Goal: Download file/media: Obtain a digital file from the website

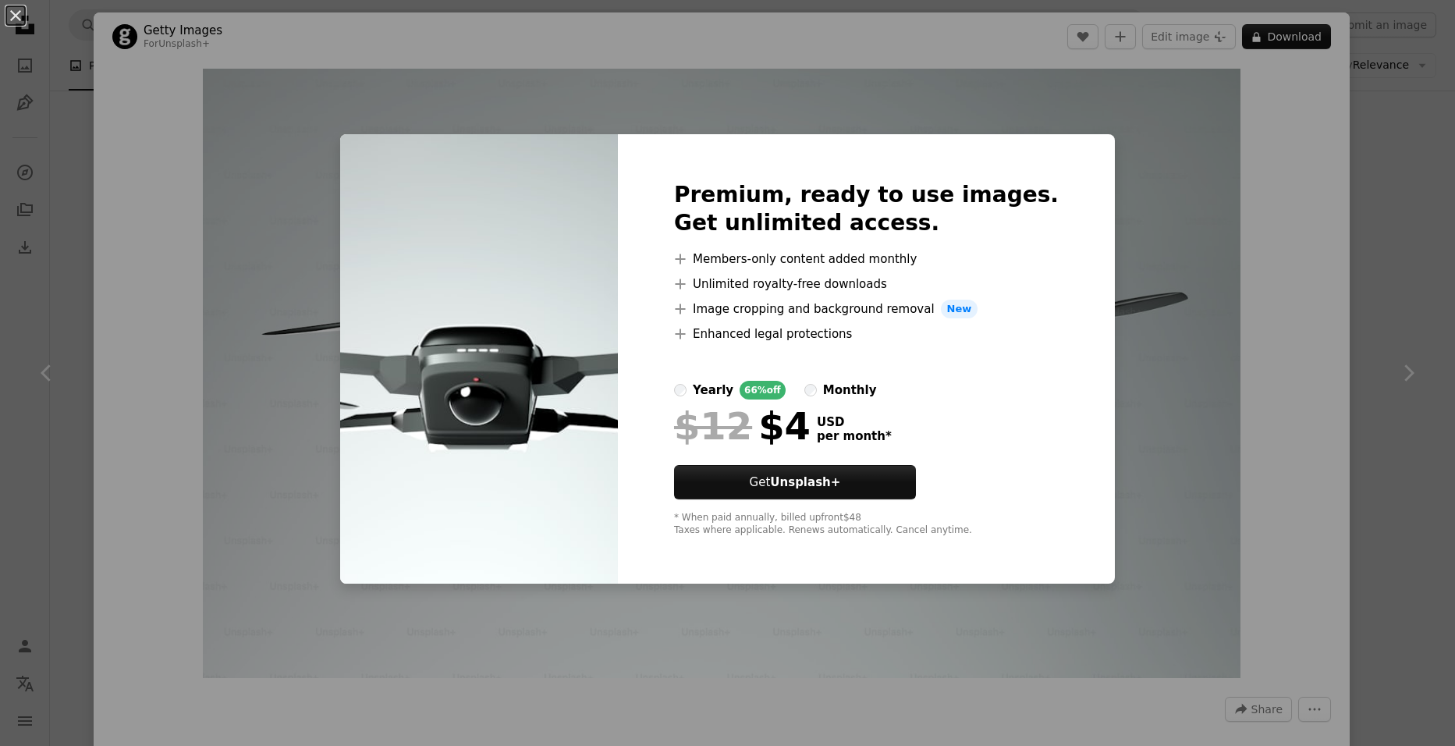
click at [1419, 218] on div "An X shape Premium, ready to use images. Get unlimited access. A plus sign Memb…" at bounding box center [727, 373] width 1455 height 746
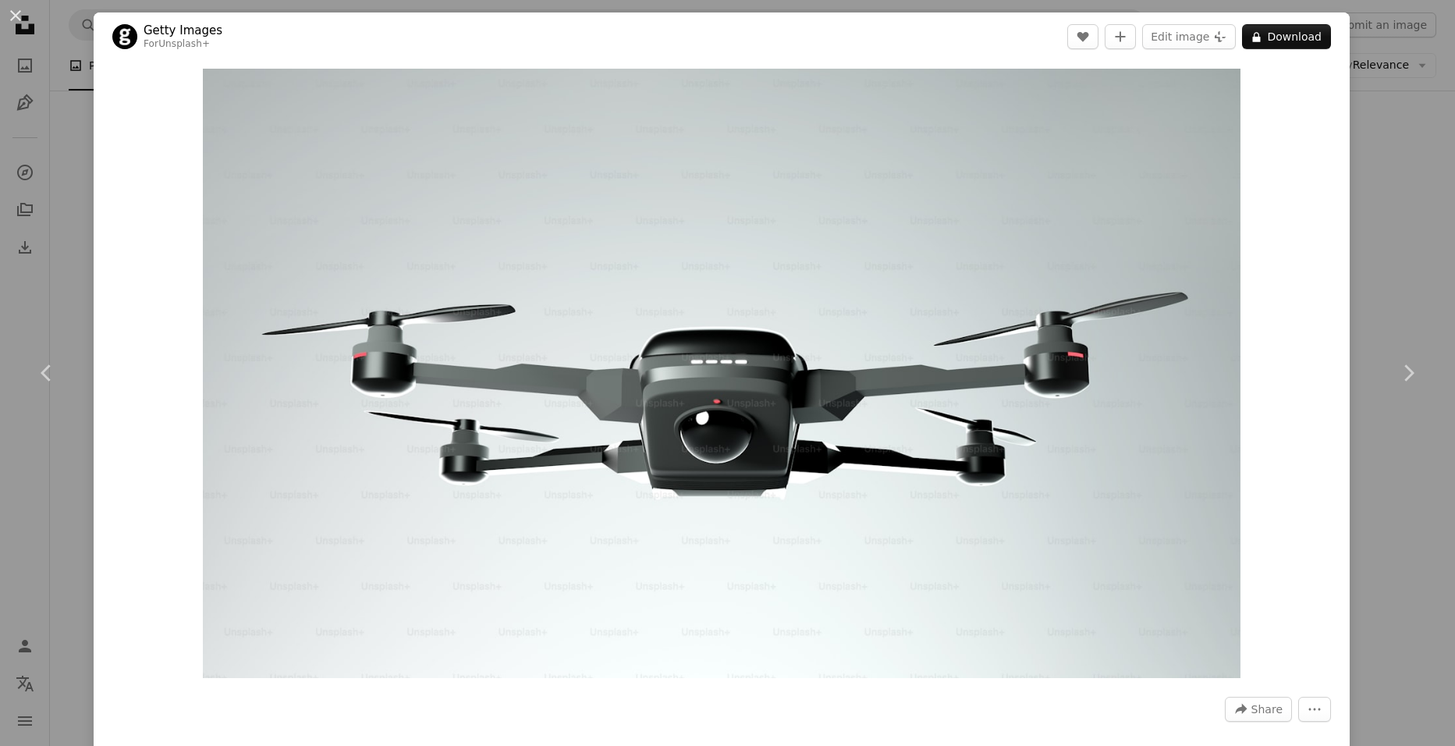
click at [1404, 228] on div "An X shape Chevron left Chevron right Getty Images For Unsplash+ A heart A plus…" at bounding box center [727, 373] width 1455 height 746
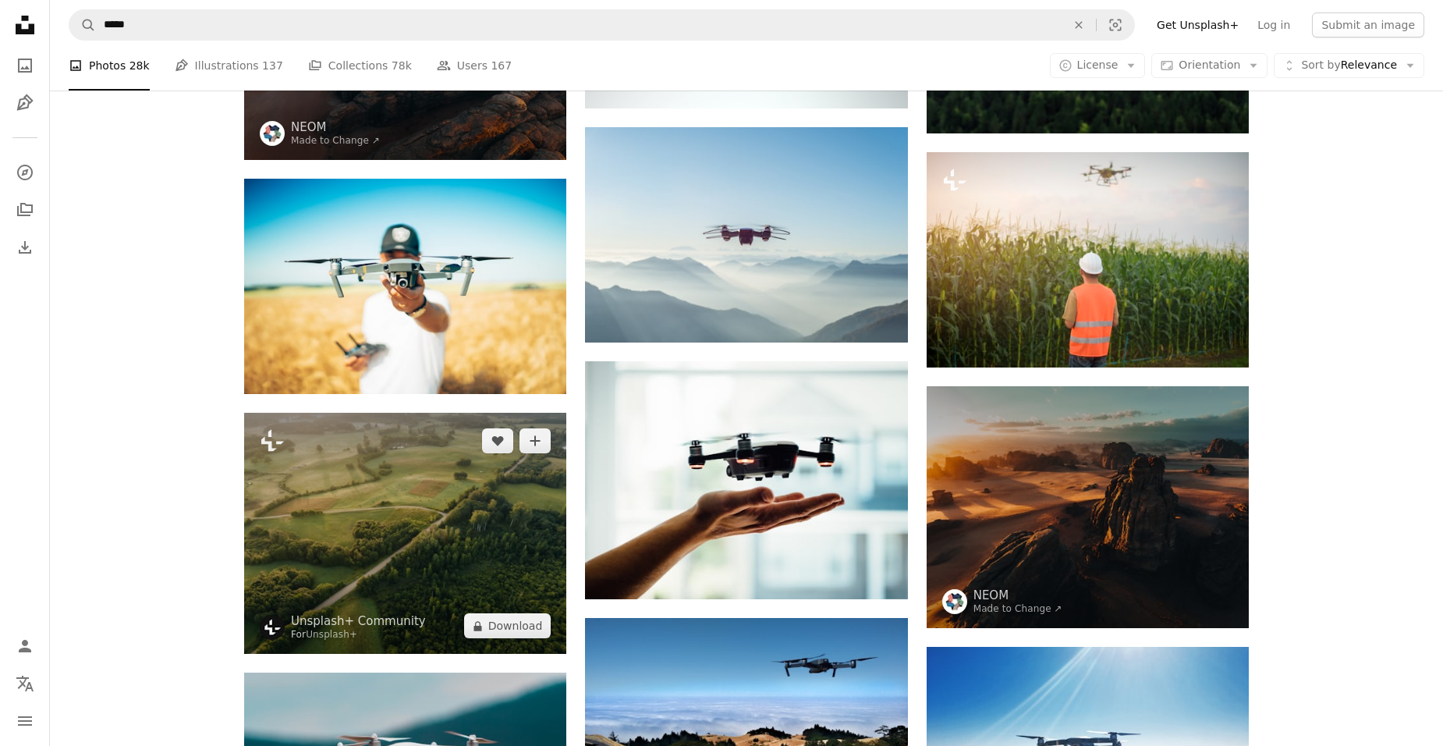
scroll to position [468, 0]
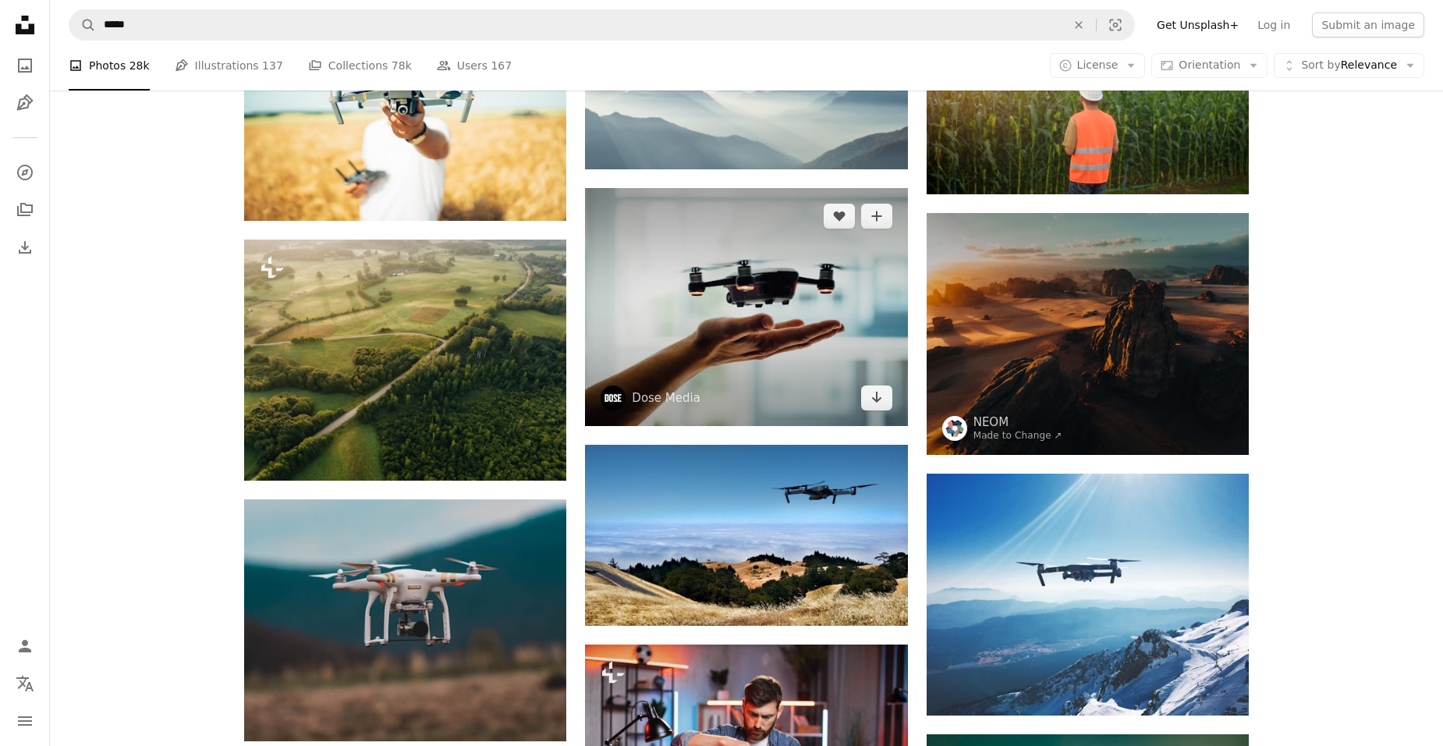
click at [774, 306] on img at bounding box center [746, 307] width 322 height 238
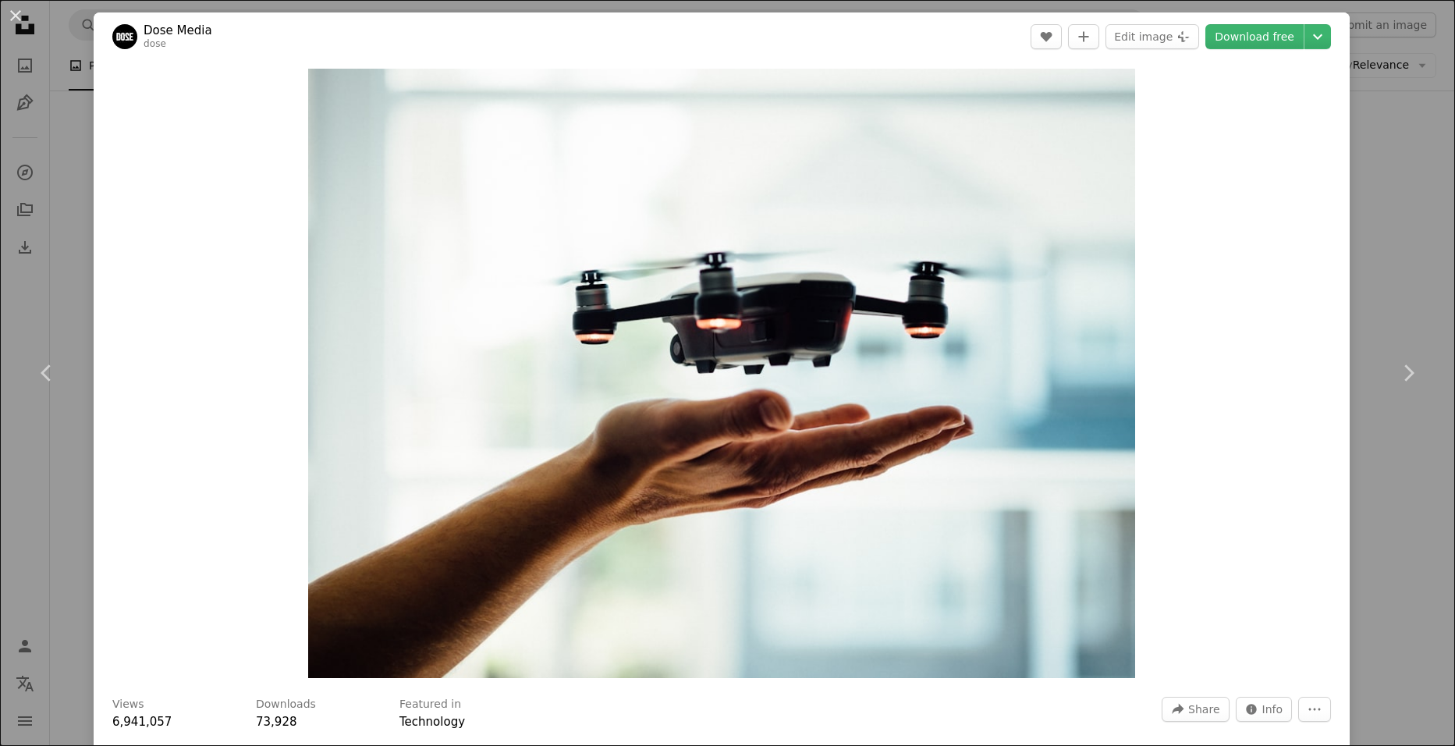
click at [1405, 216] on div "An X shape Chevron left Chevron right Dose Media dose A heart A plus sign Edit …" at bounding box center [727, 373] width 1455 height 746
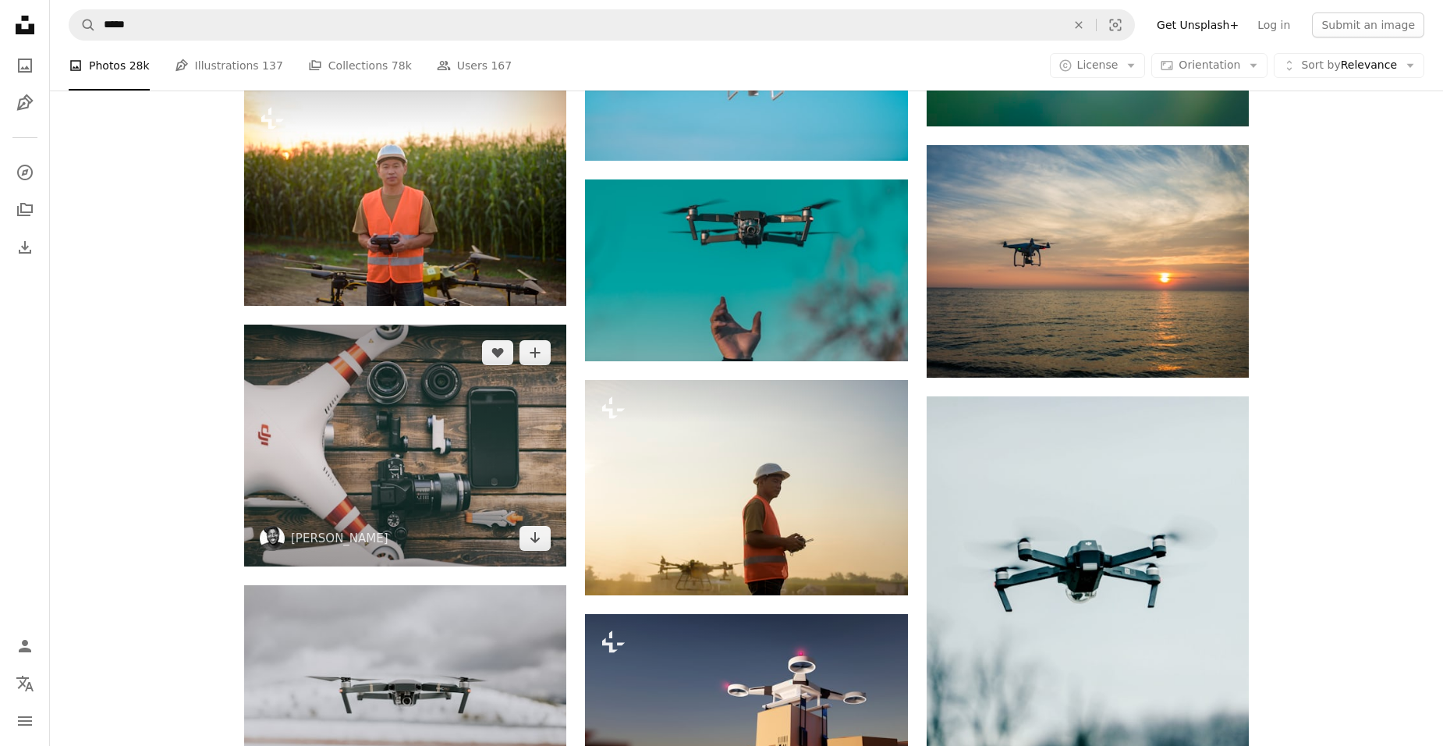
scroll to position [1404, 0]
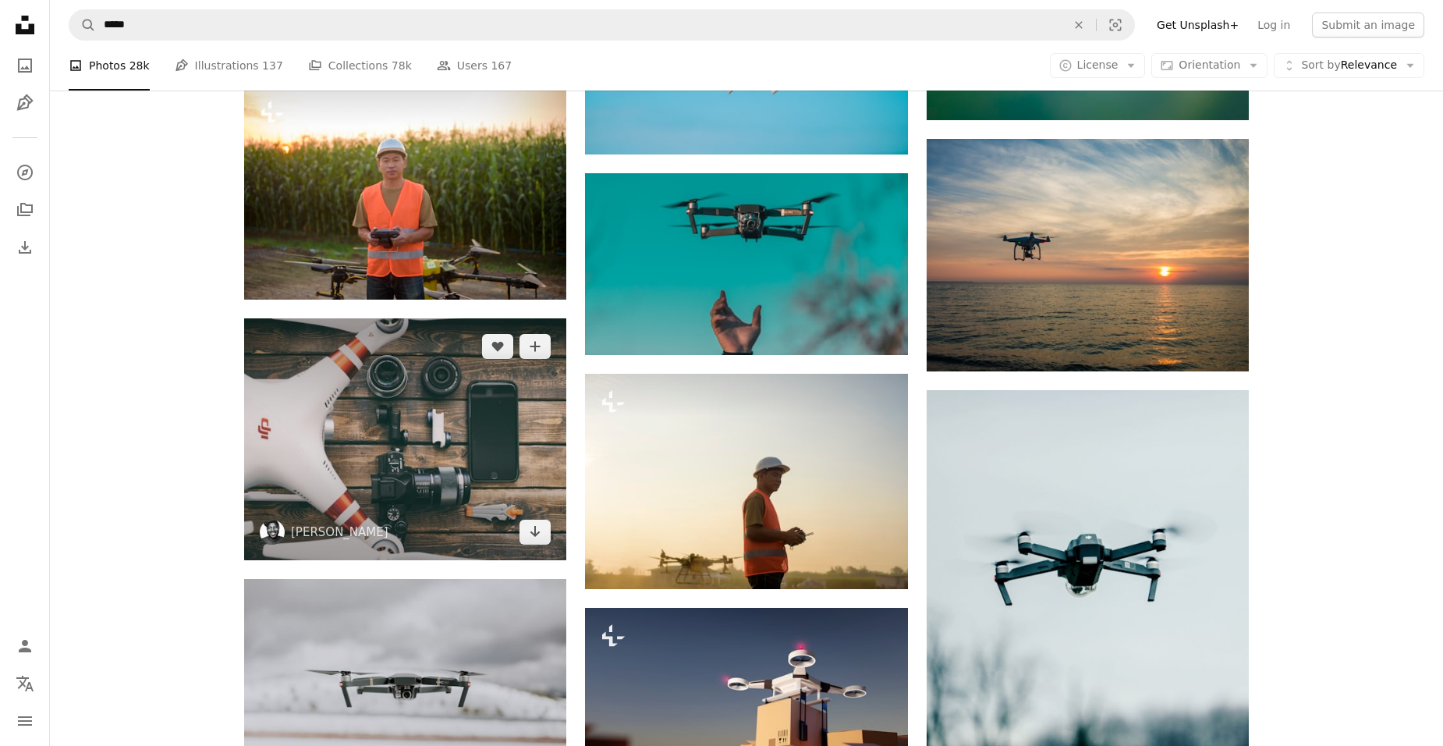
click at [444, 441] on img at bounding box center [405, 439] width 322 height 242
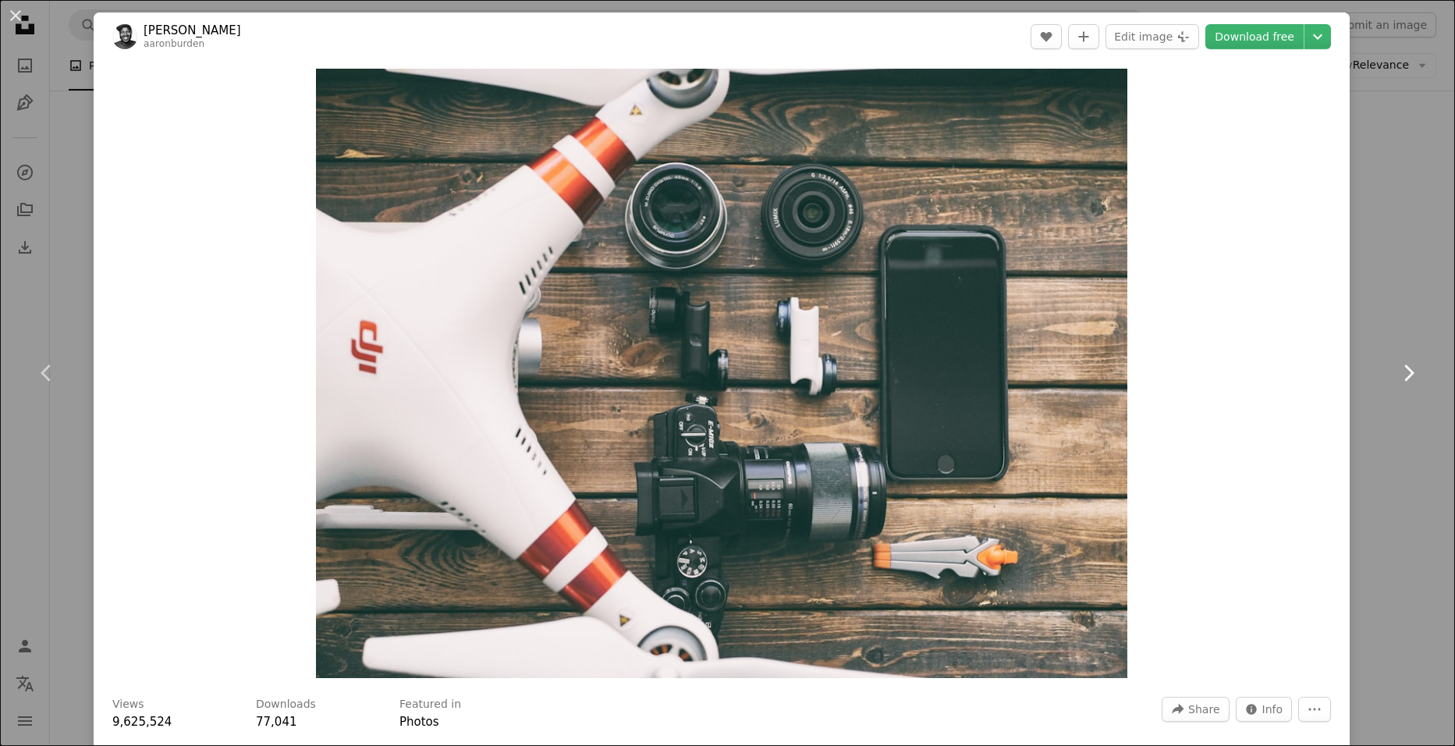
click at [1404, 446] on link "Chevron right" at bounding box center [1409, 373] width 94 height 150
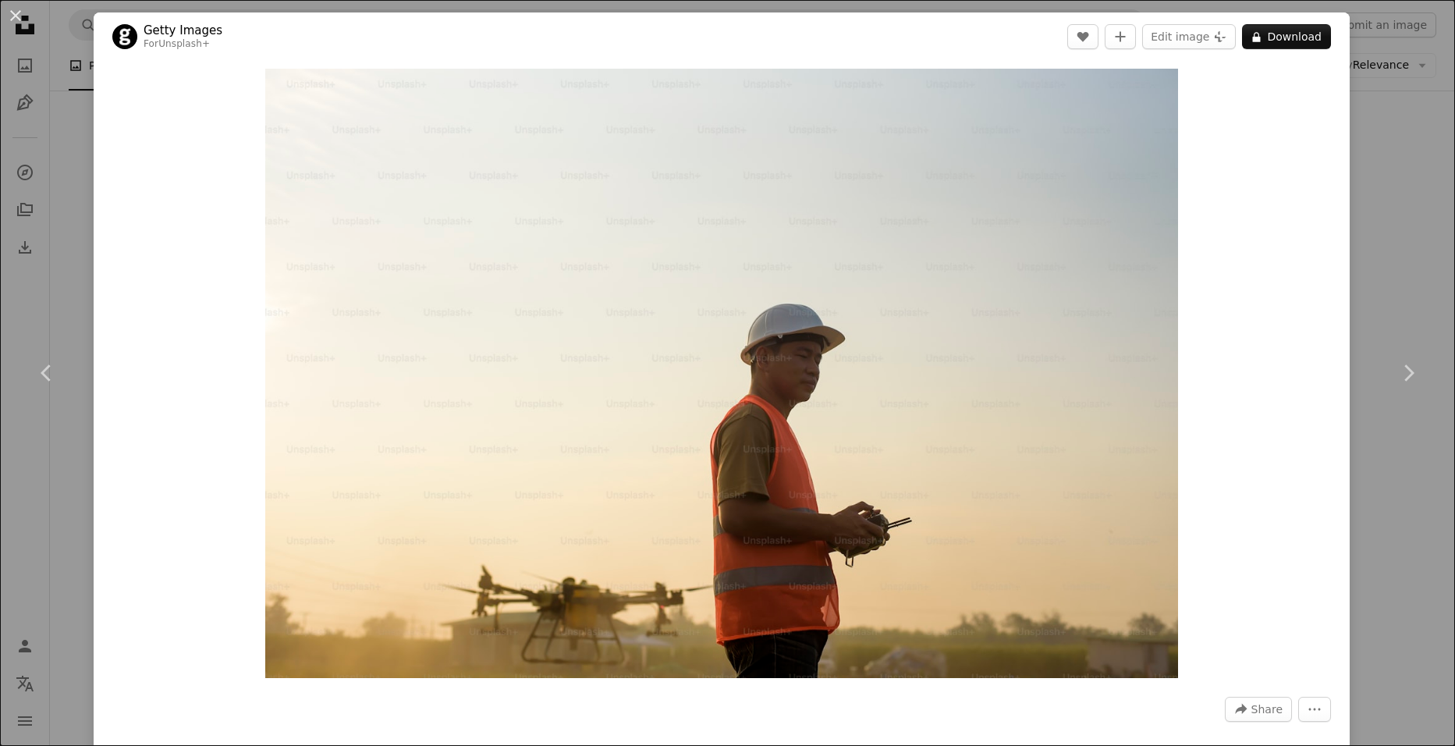
click at [1376, 455] on div "An X shape Chevron left Chevron right Getty Images For Unsplash+ A heart A plus…" at bounding box center [727, 373] width 1455 height 746
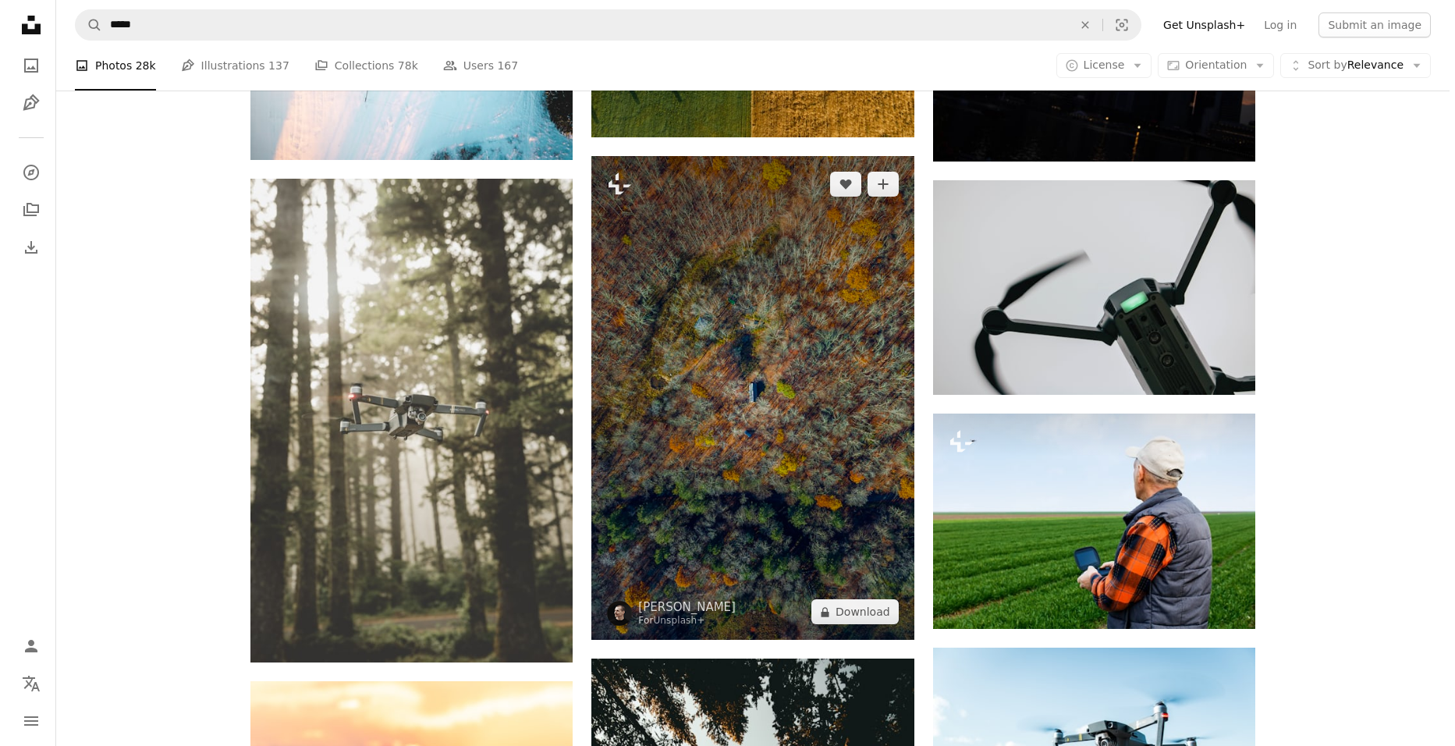
scroll to position [2731, 0]
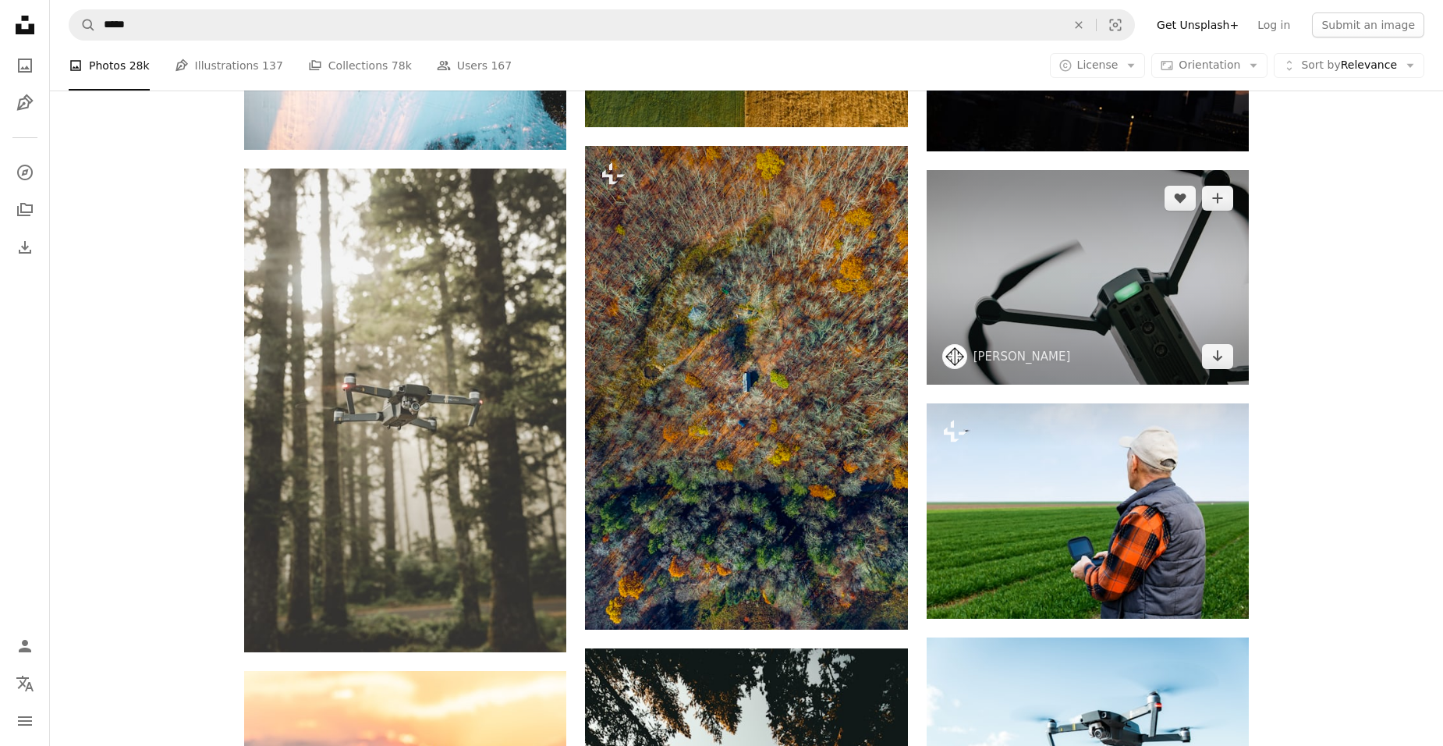
click at [1046, 317] on img at bounding box center [1088, 277] width 322 height 215
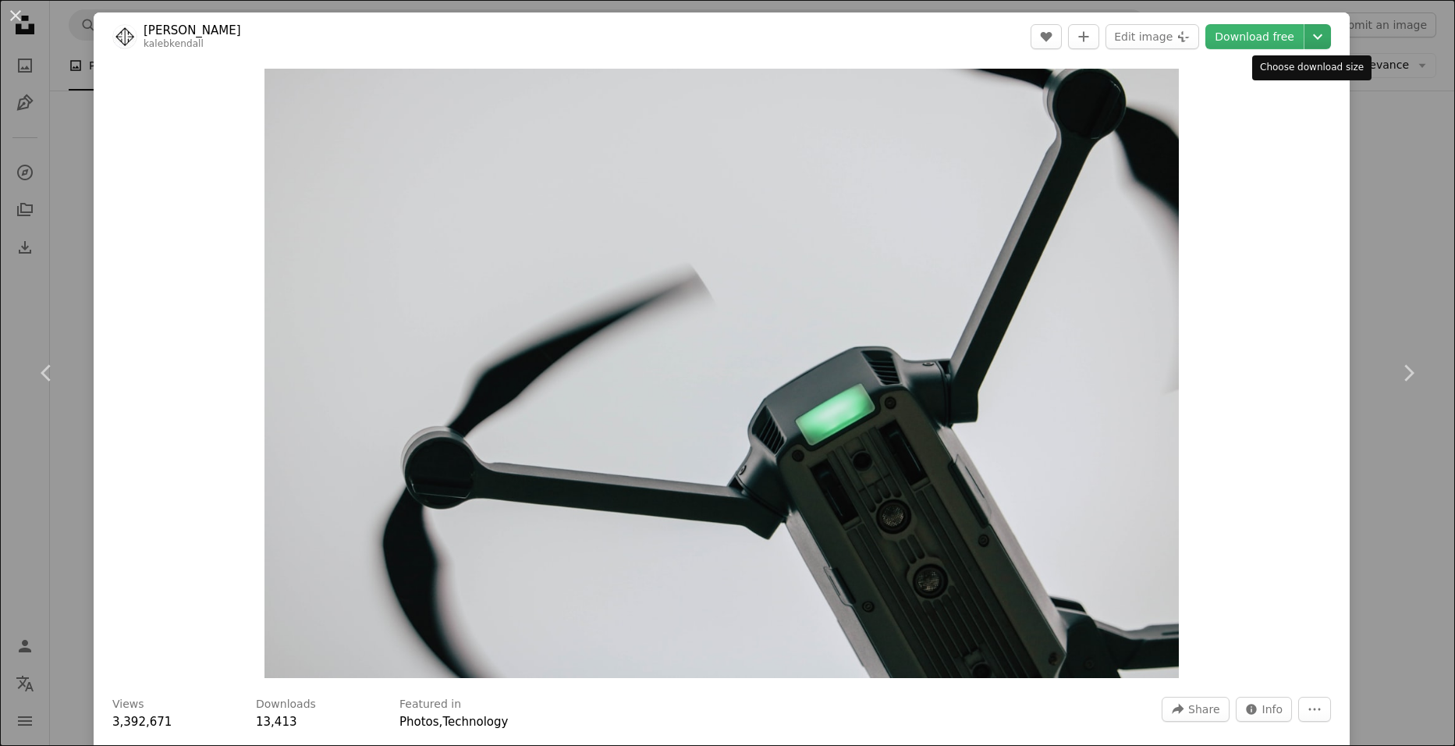
click at [1305, 34] on icon "Chevron down" at bounding box center [1317, 36] width 25 height 19
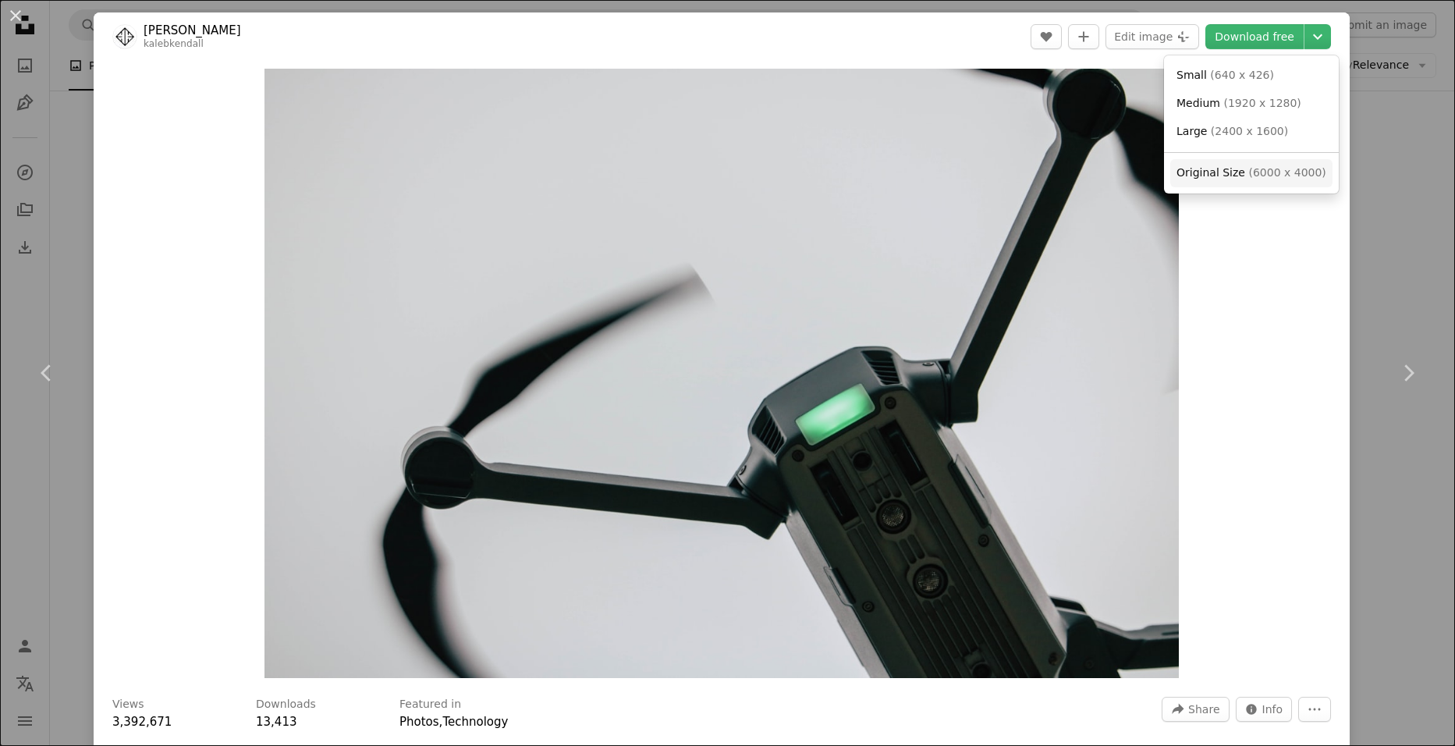
click at [1268, 176] on span "( 6000 x 4000 )" at bounding box center [1286, 172] width 77 height 12
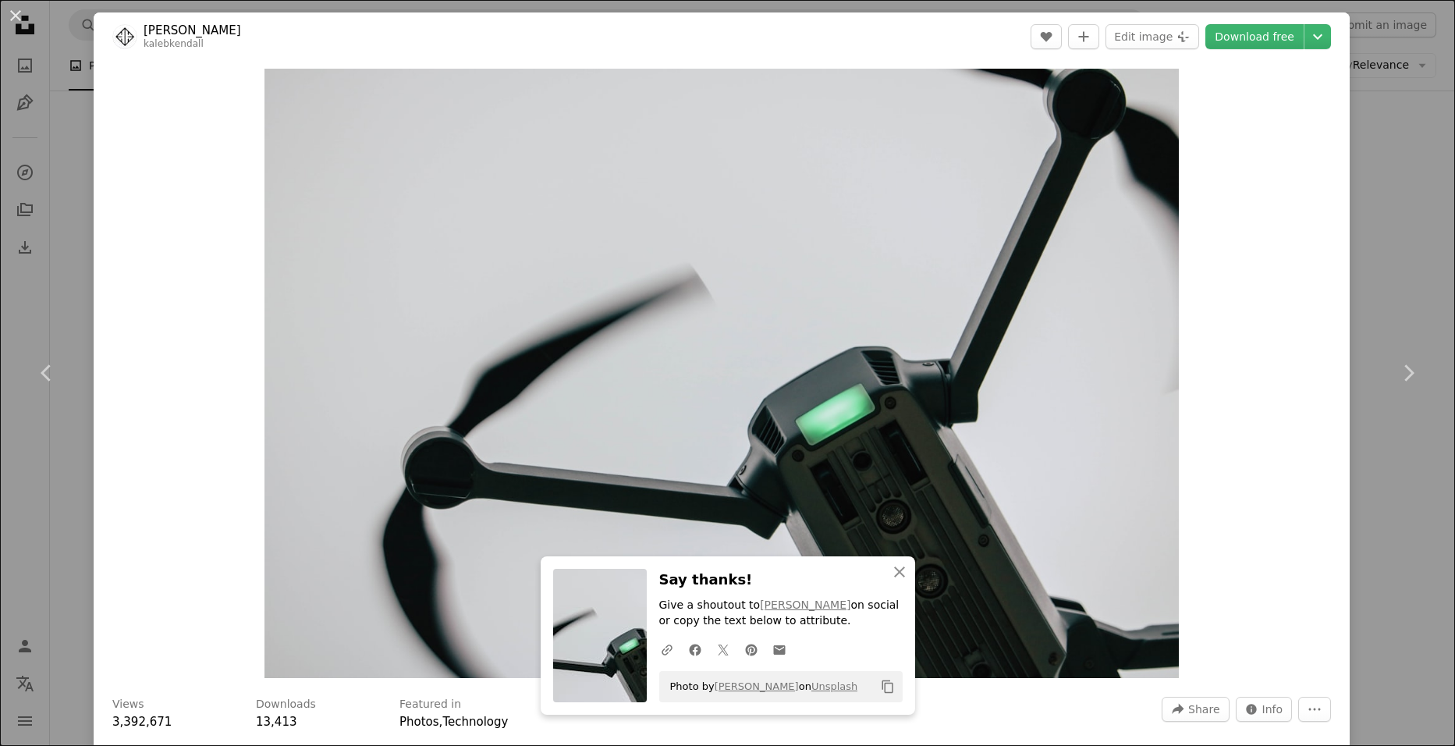
click at [1380, 188] on div "An X shape Chevron left Chevron right An X shape Close Say thanks! Give a shout…" at bounding box center [727, 373] width 1455 height 746
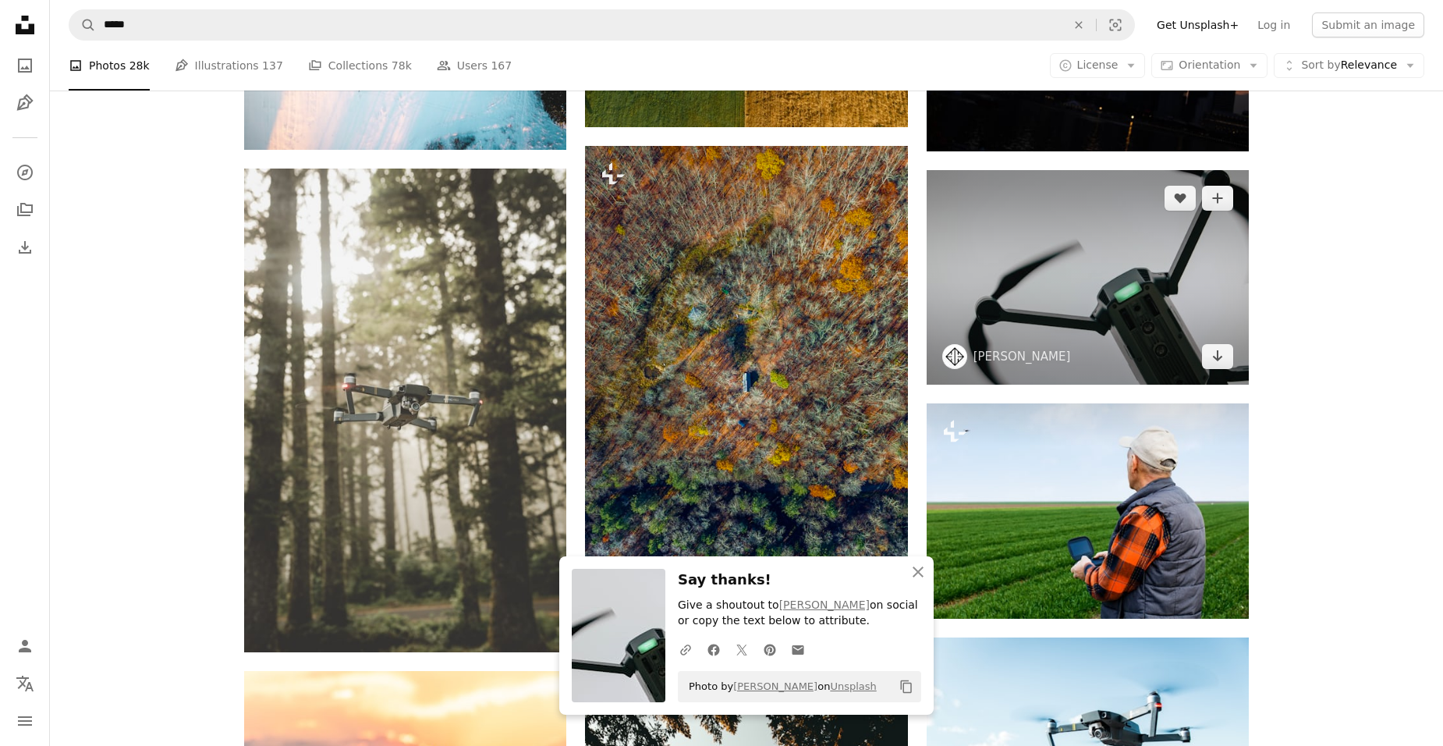
click at [1121, 320] on img at bounding box center [1088, 277] width 322 height 215
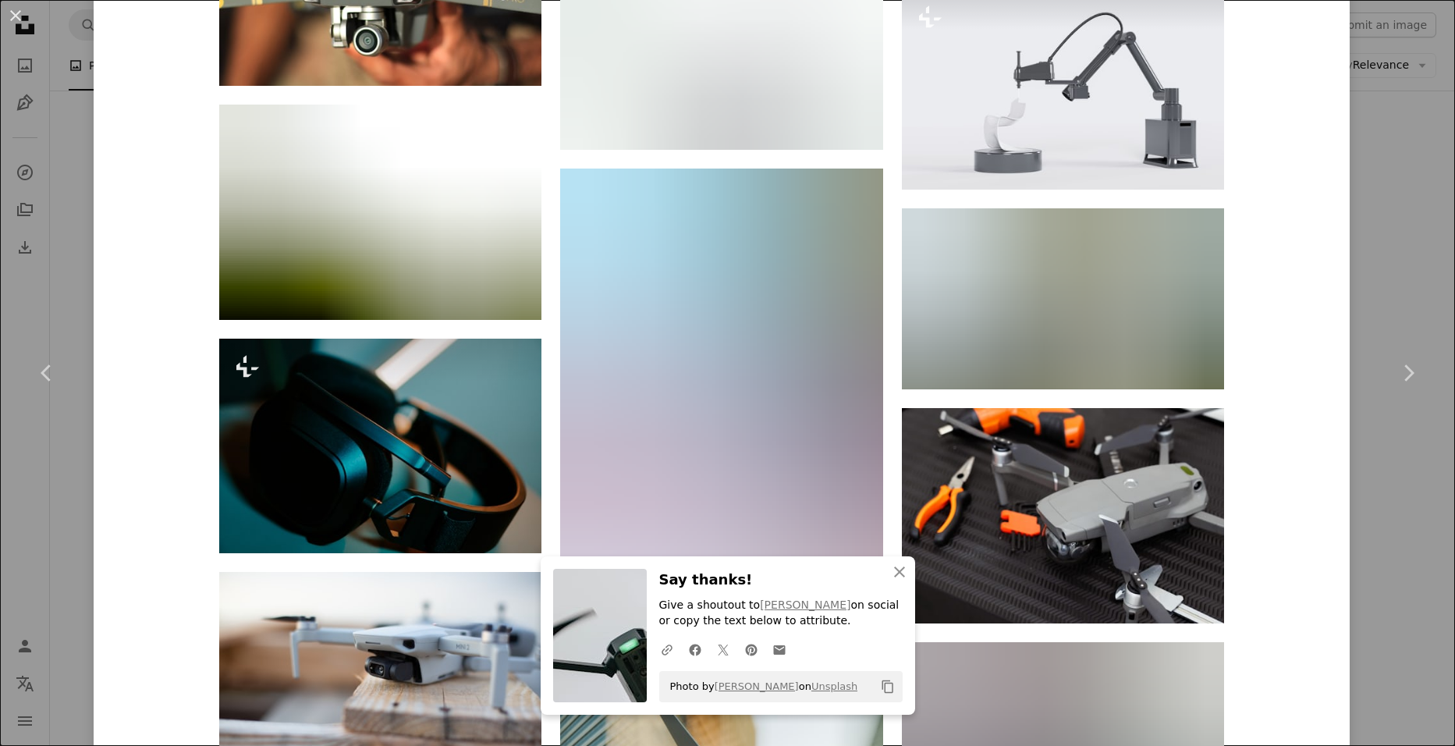
scroll to position [3043, 0]
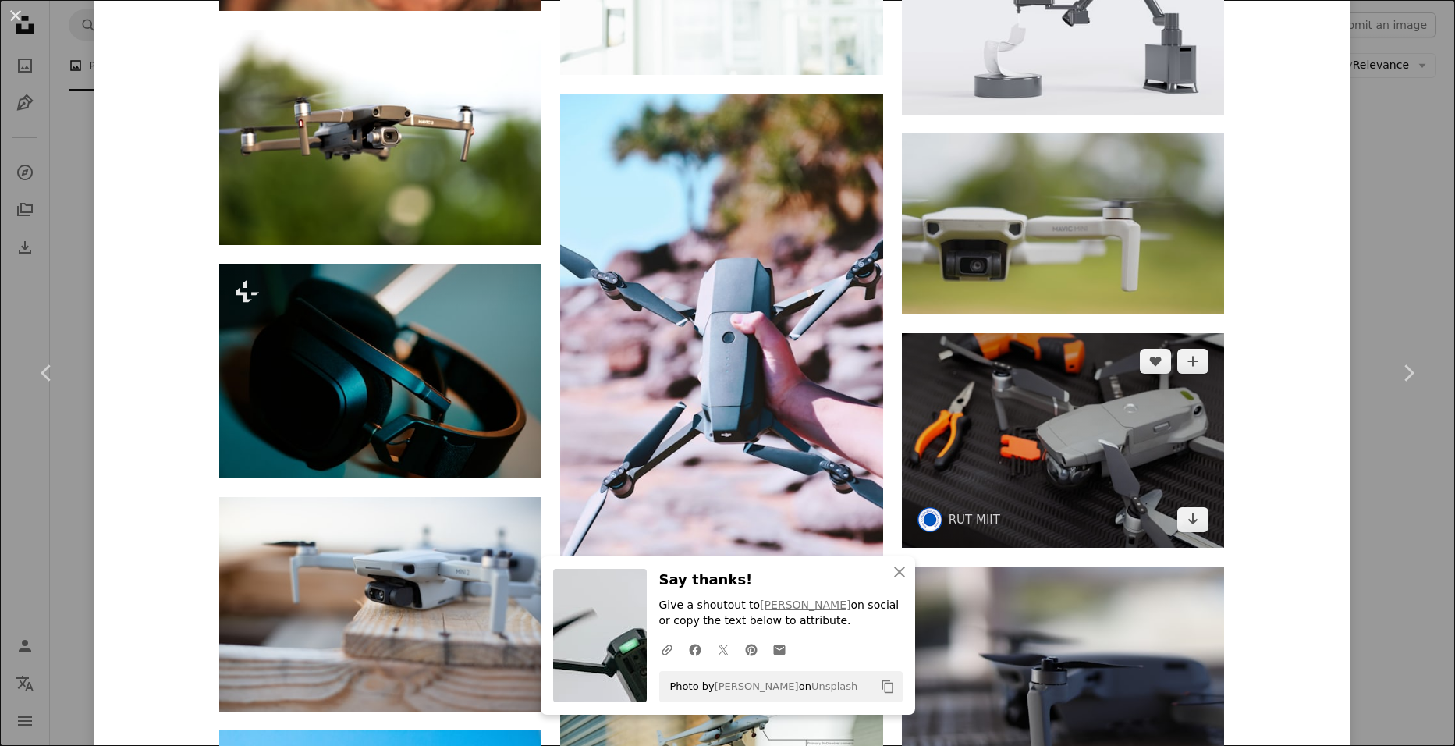
click at [1111, 477] on img at bounding box center [1063, 440] width 322 height 215
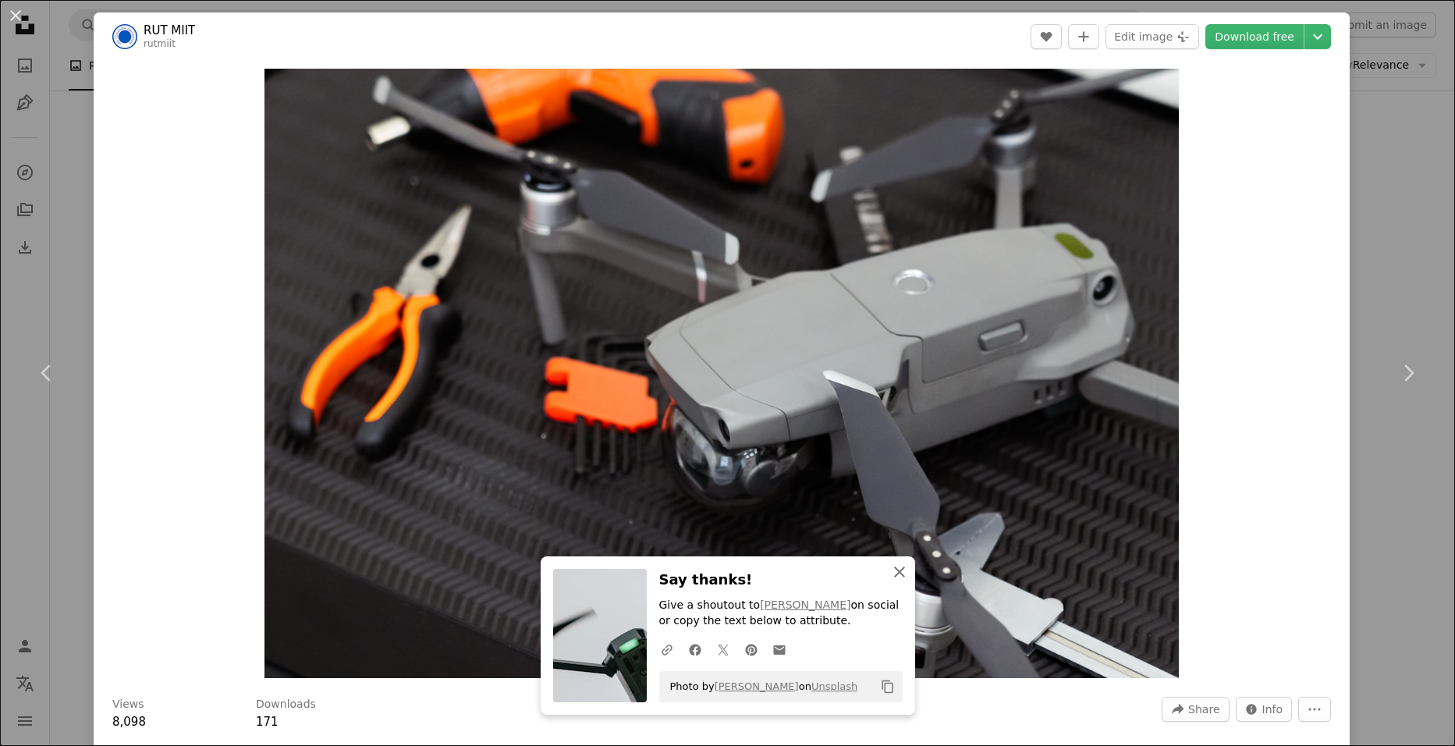
click at [890, 569] on icon "An X shape" at bounding box center [899, 572] width 19 height 19
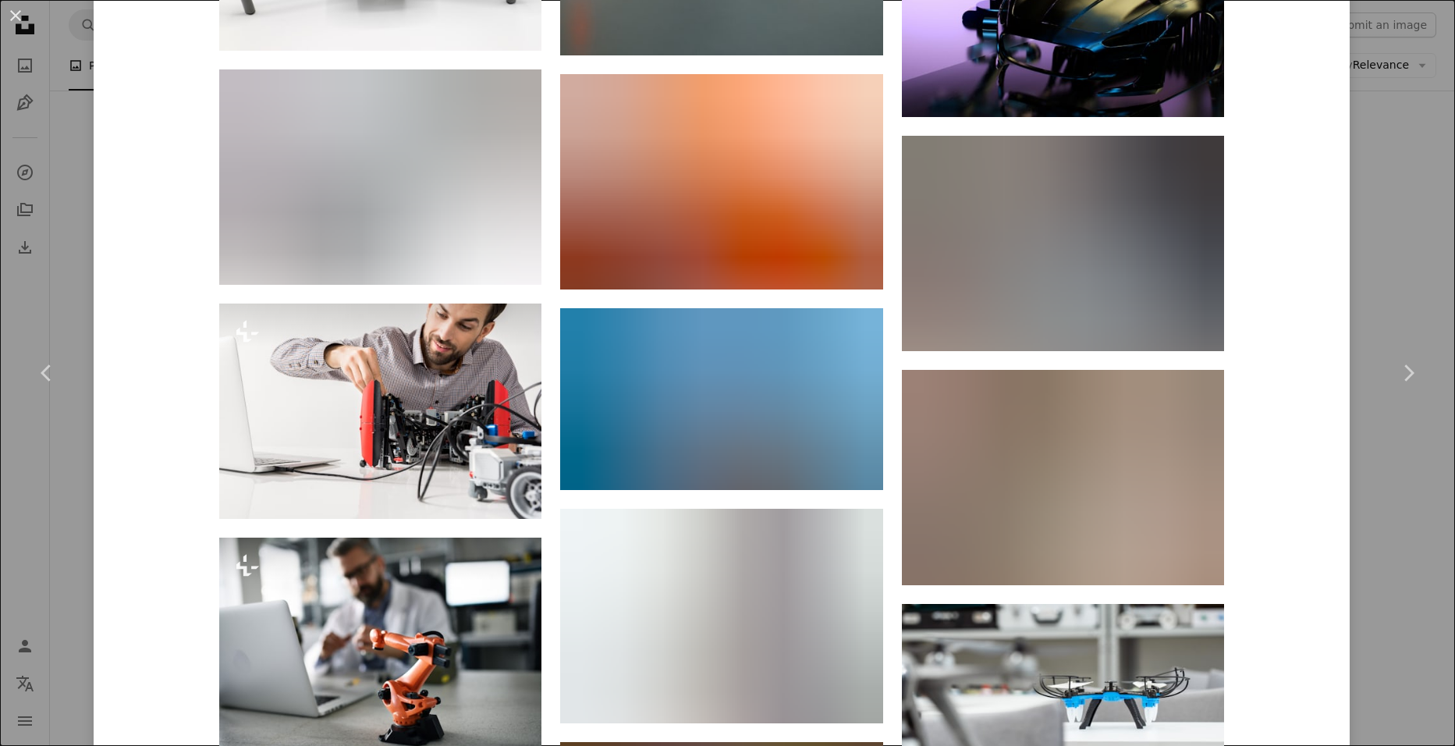
scroll to position [1951, 0]
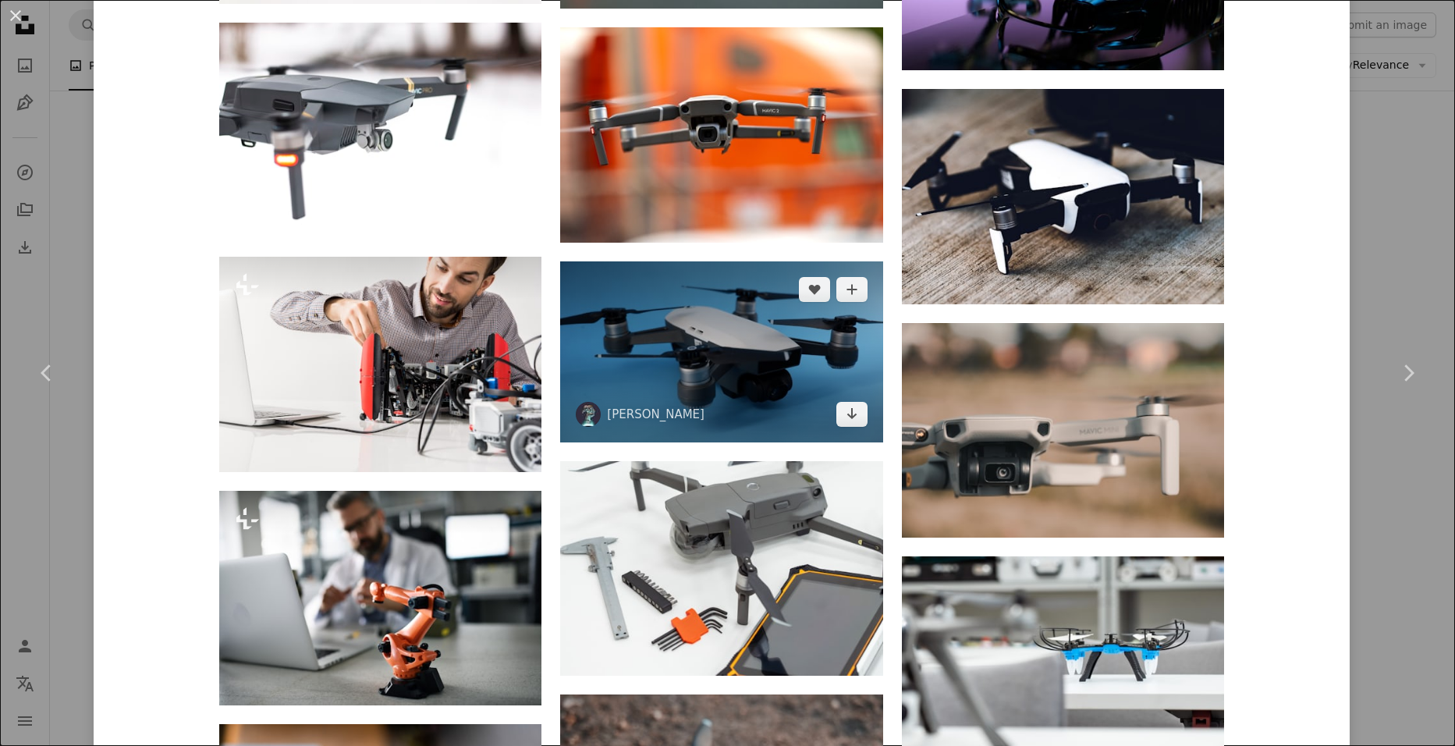
click at [705, 353] on img at bounding box center [721, 351] width 322 height 181
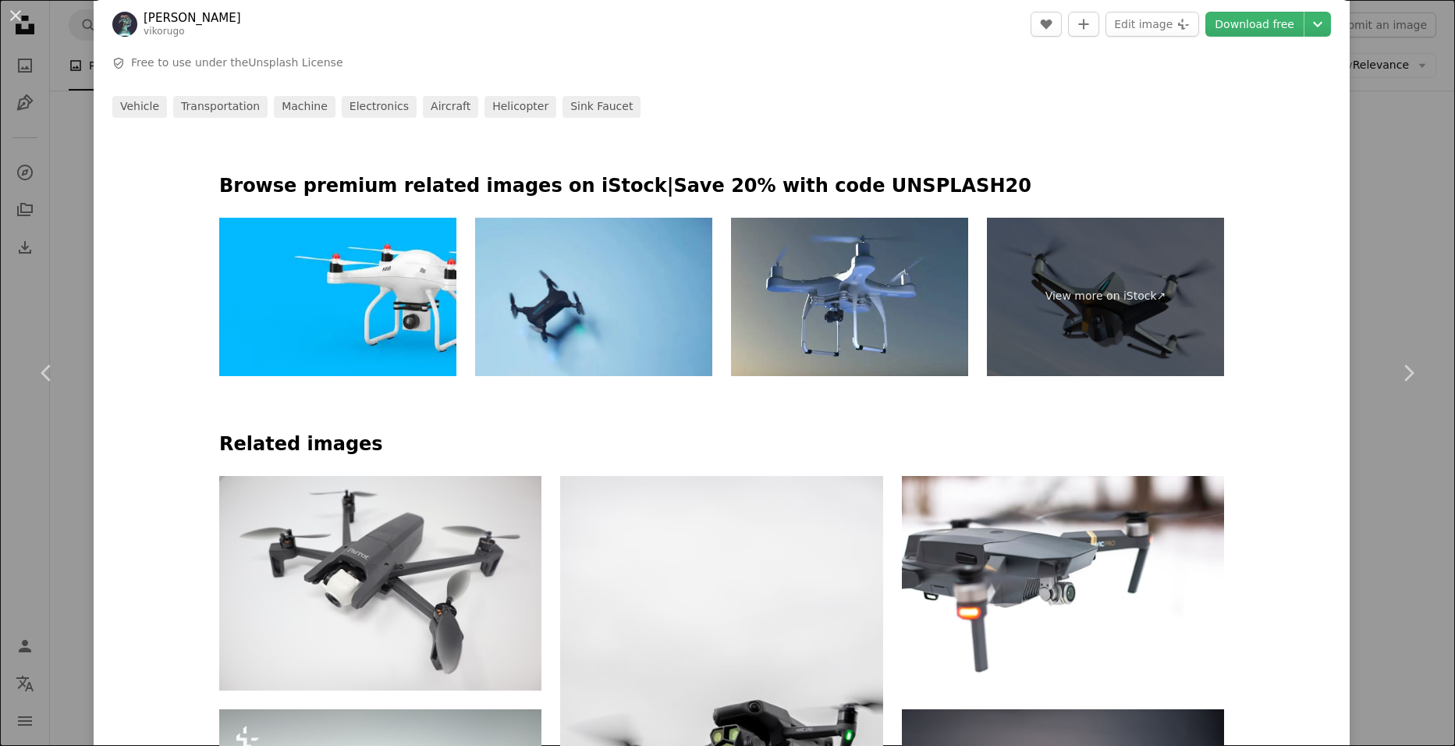
scroll to position [780, 0]
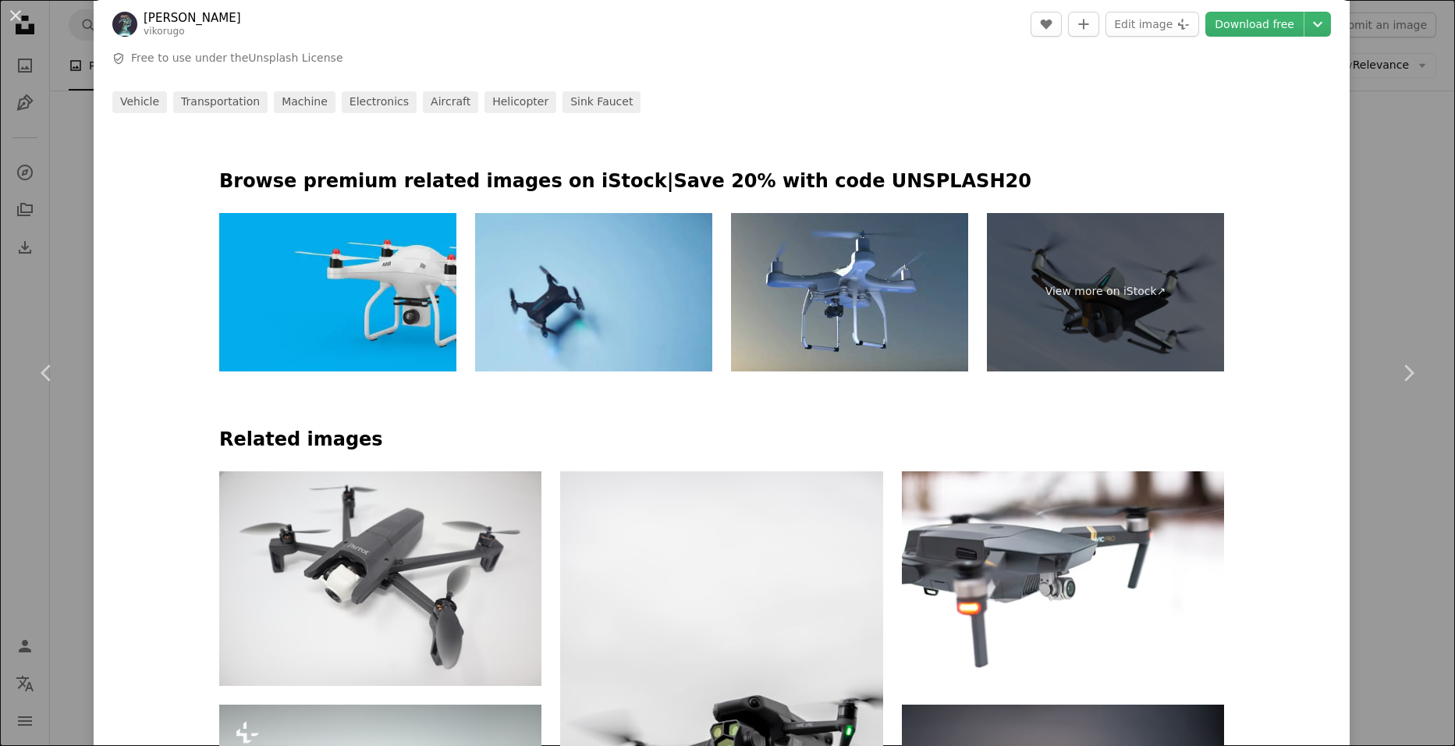
click at [396, 288] on img at bounding box center [337, 292] width 237 height 158
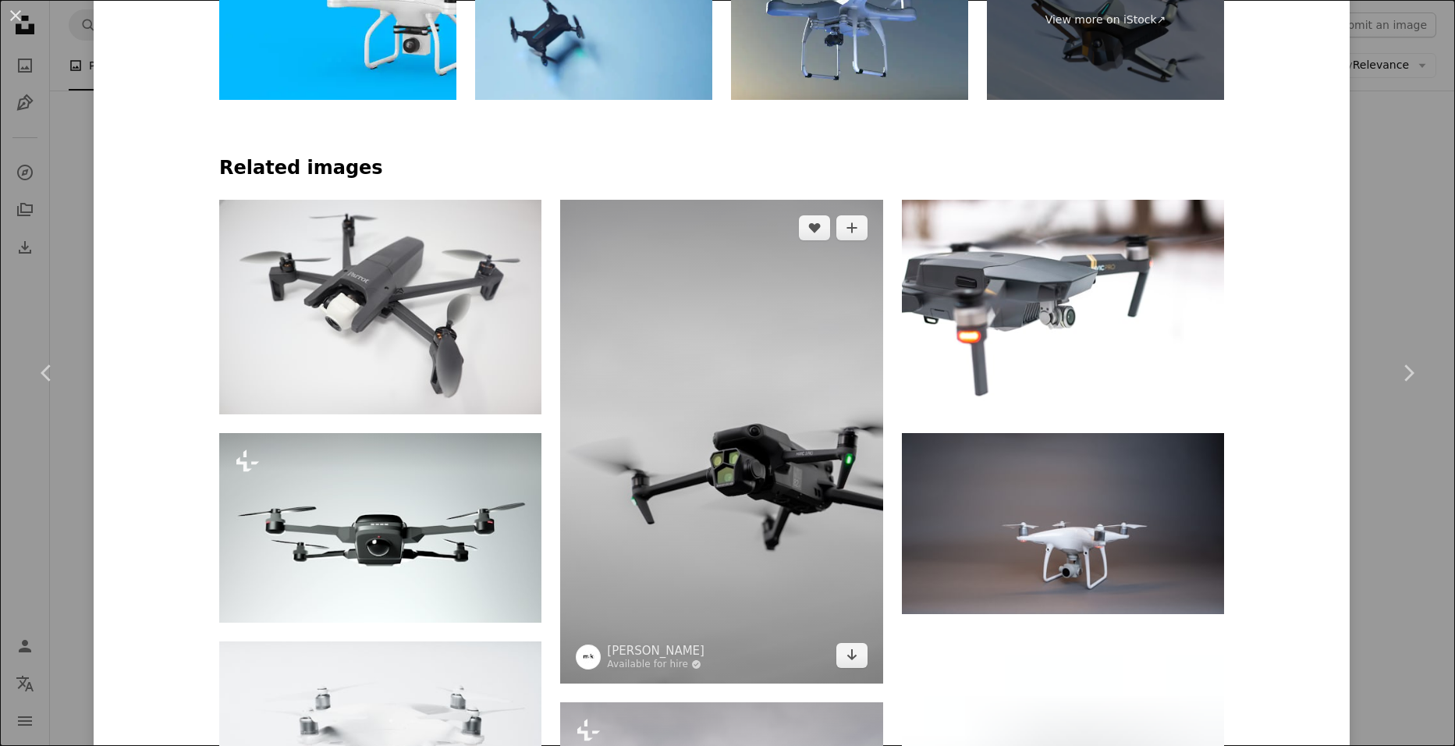
scroll to position [1092, 0]
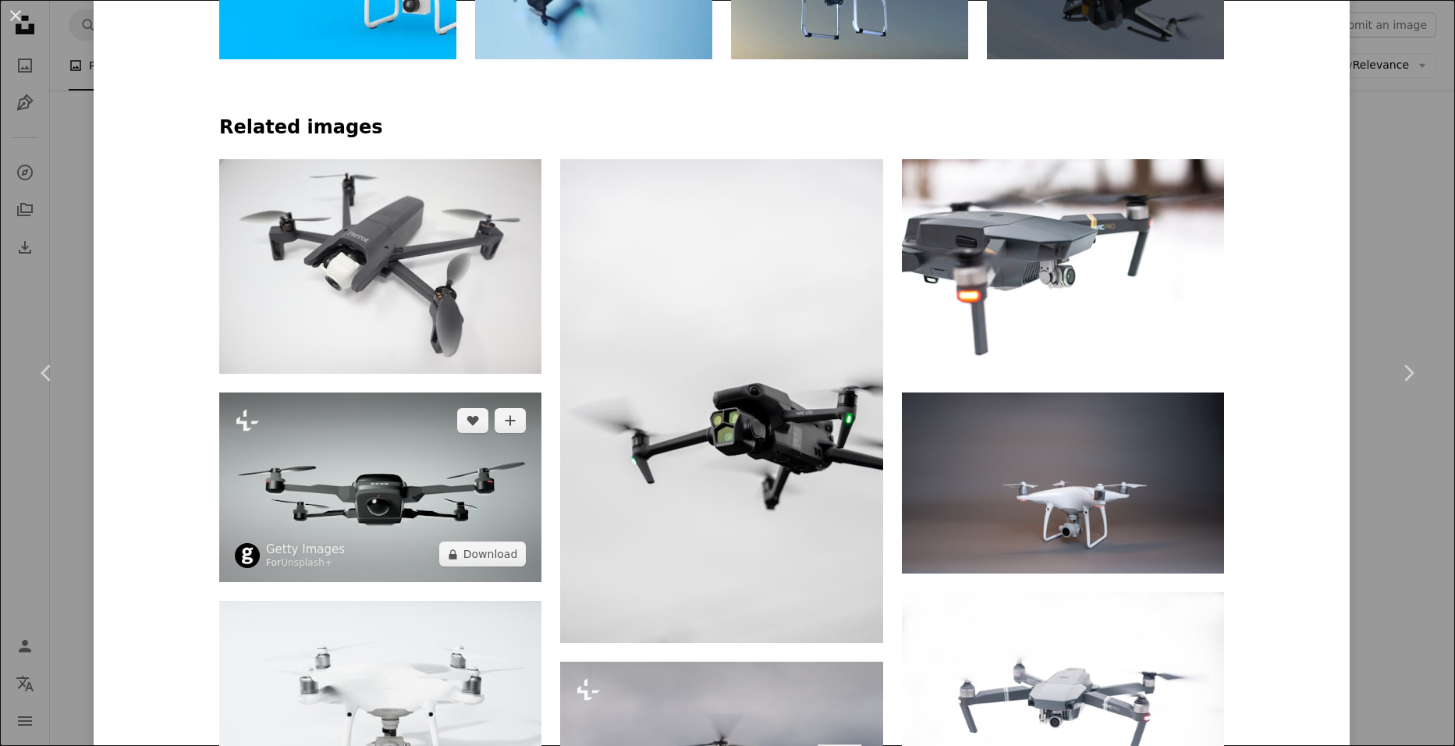
click at [360, 521] on img at bounding box center [380, 487] width 322 height 190
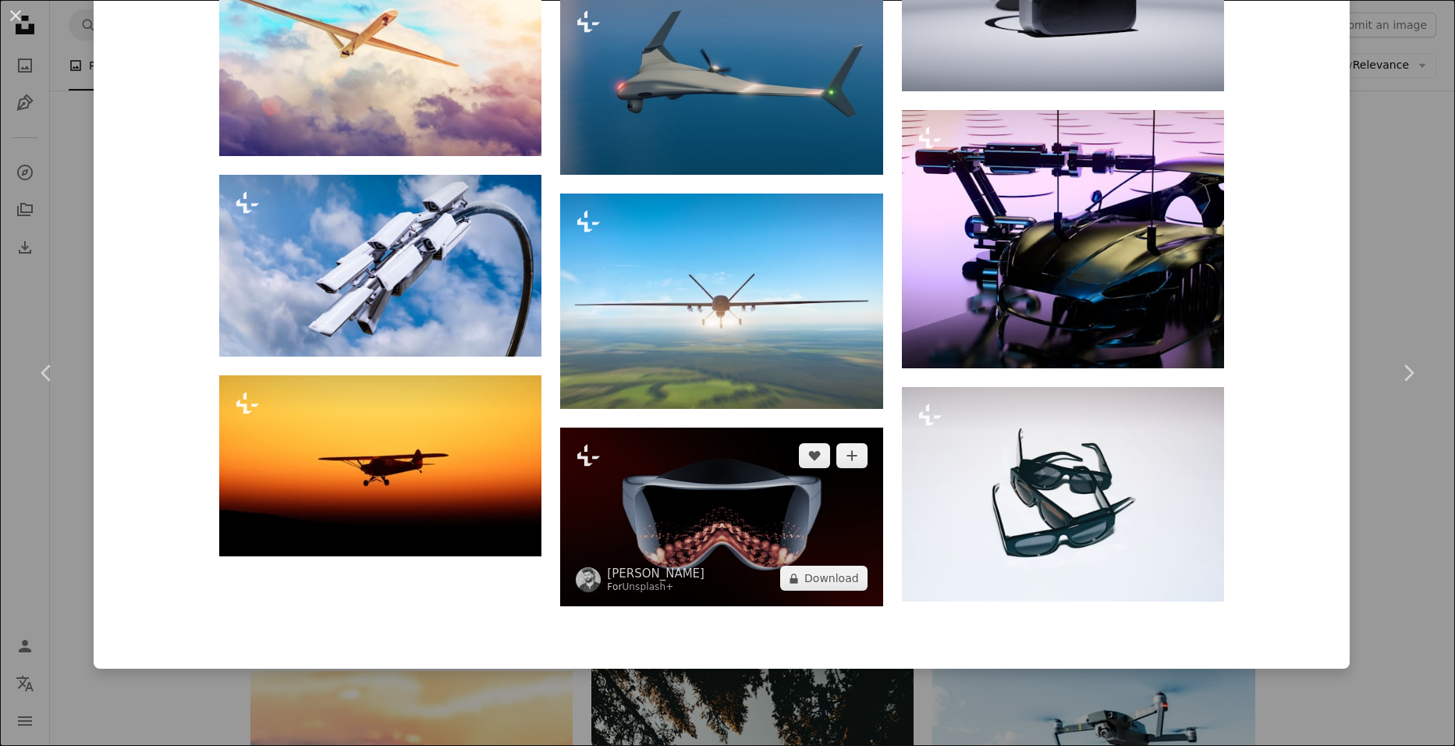
scroll to position [3560, 0]
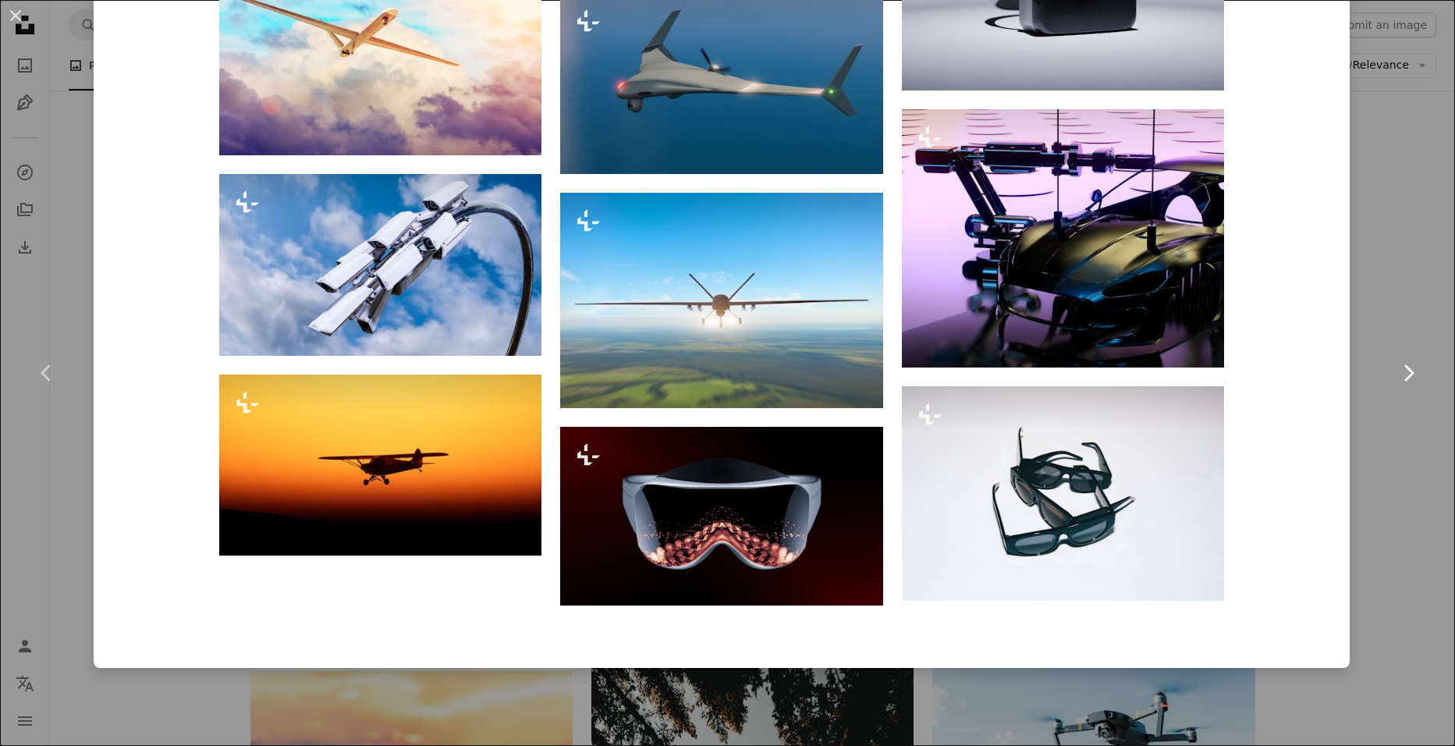
click at [1379, 423] on link "Chevron right" at bounding box center [1409, 373] width 94 height 150
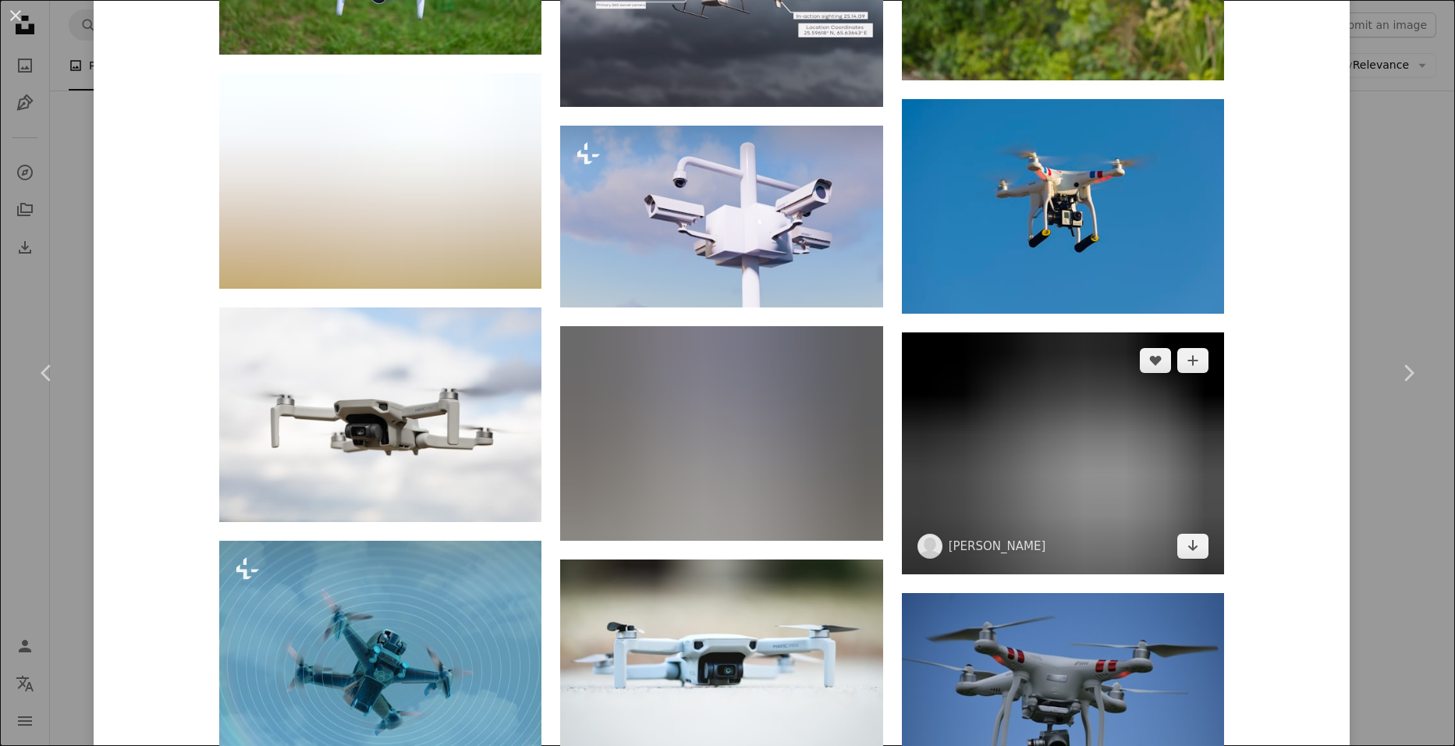
scroll to position [1873, 0]
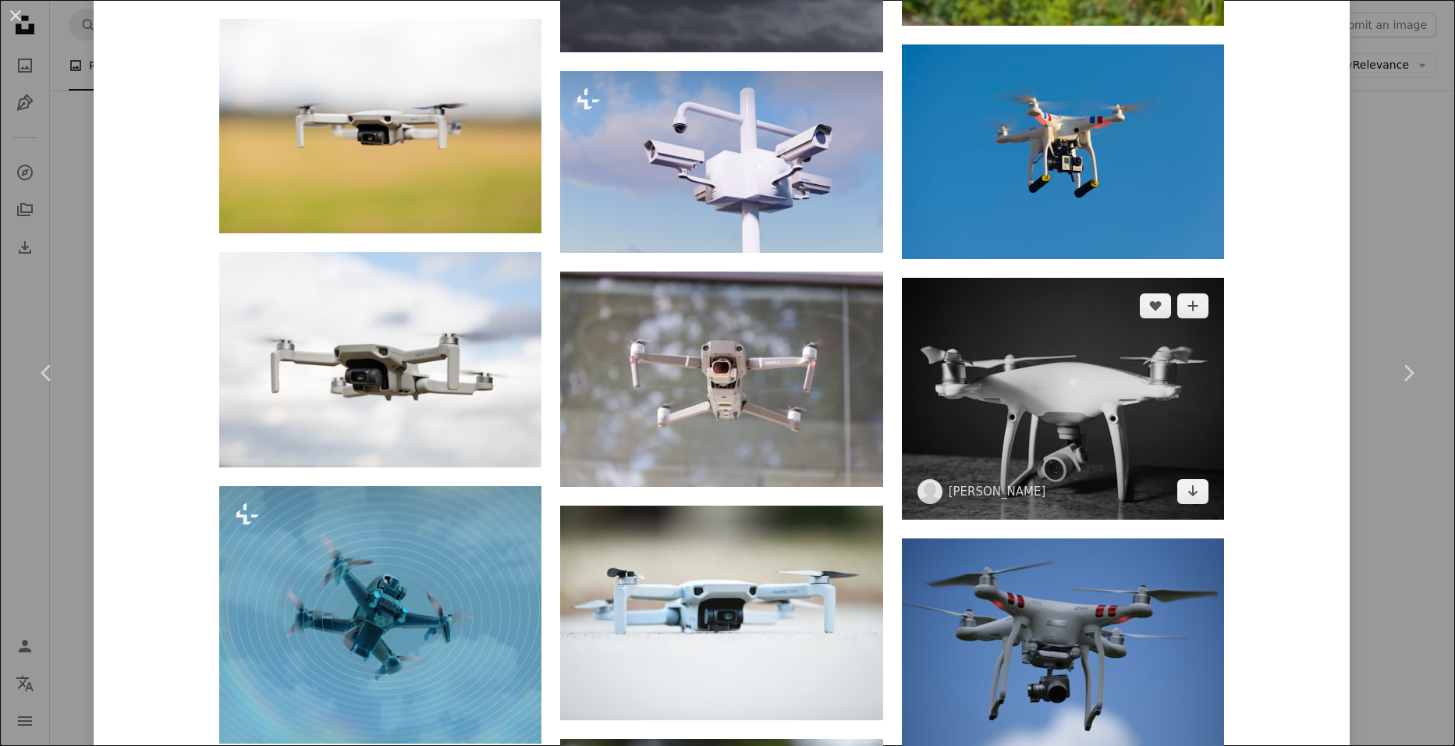
click at [1051, 446] on img at bounding box center [1063, 399] width 322 height 242
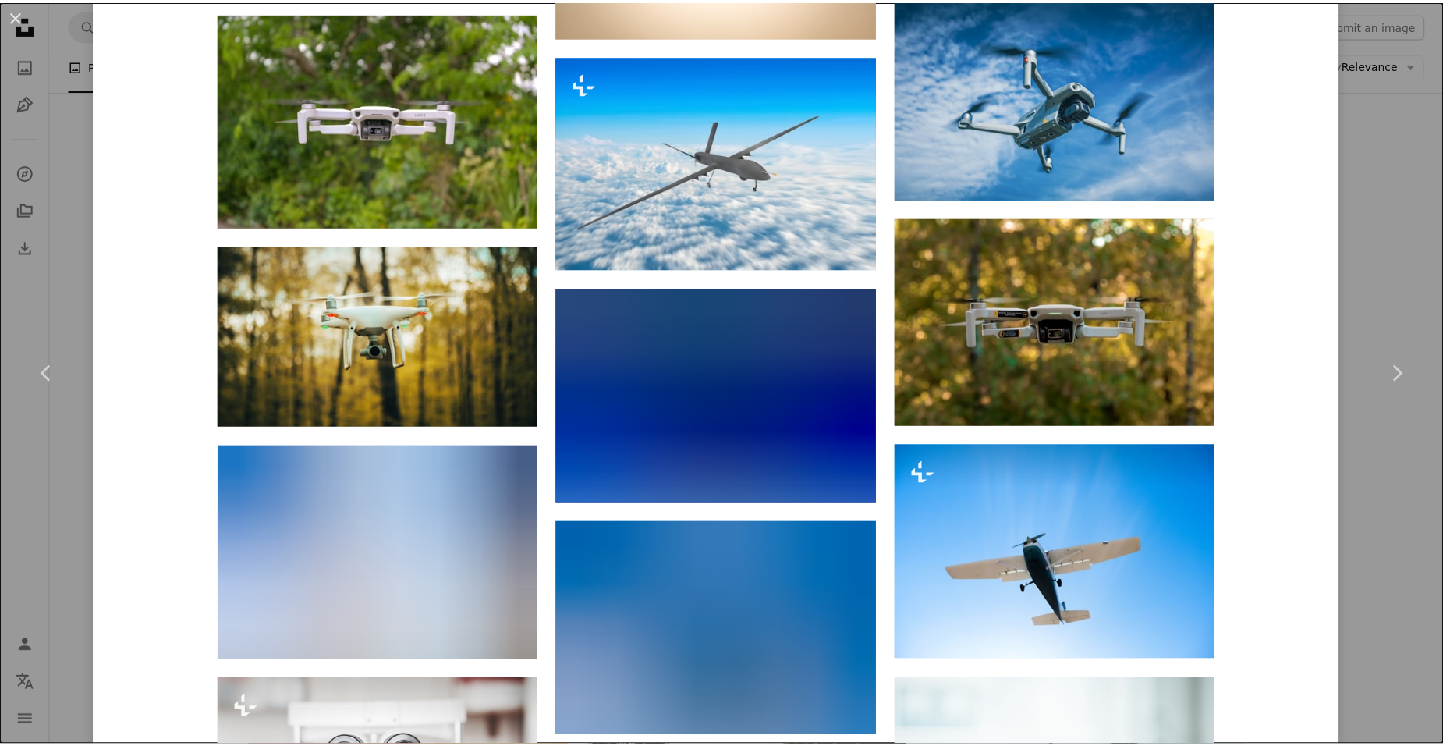
scroll to position [5930, 0]
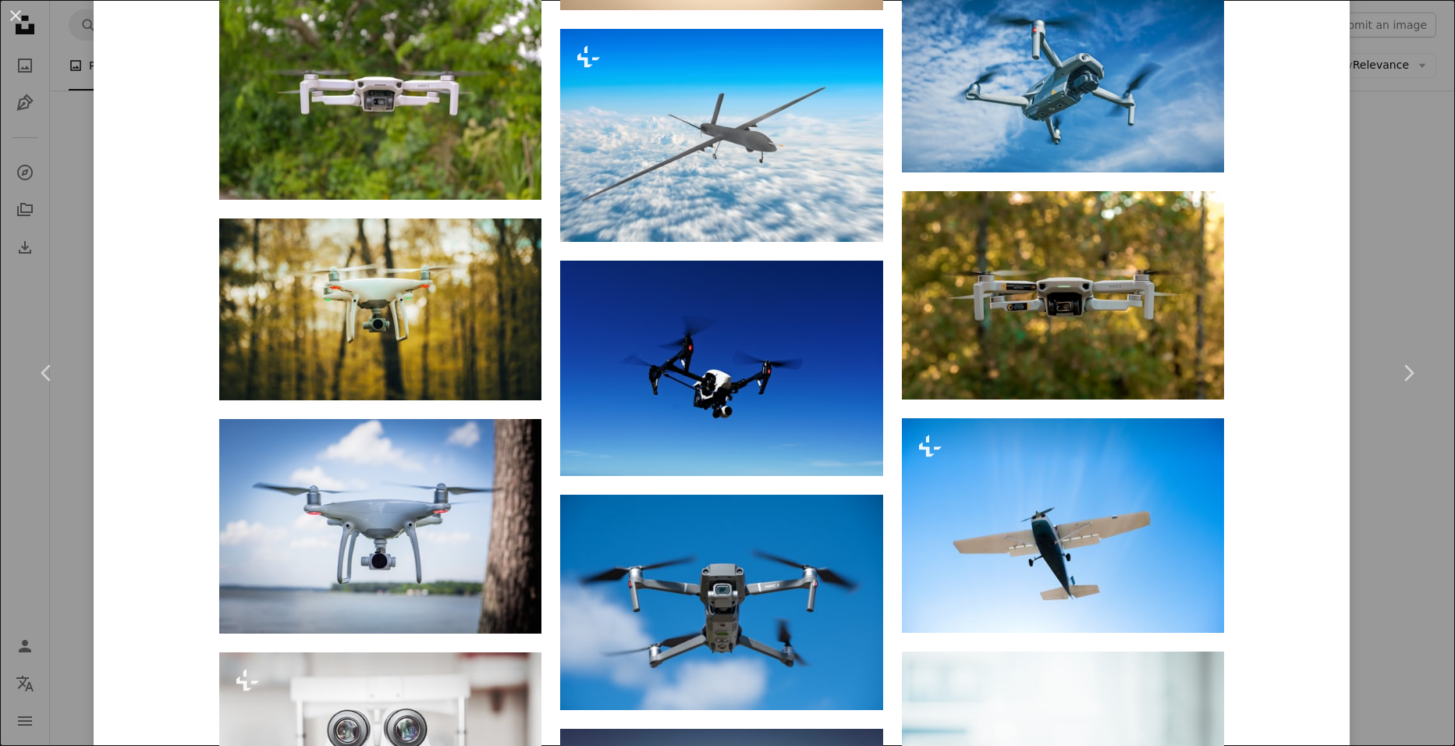
click at [1401, 282] on div "An X shape Chevron left Chevron right [PERSON_NAME] edge_productions A heart A …" at bounding box center [727, 373] width 1455 height 746
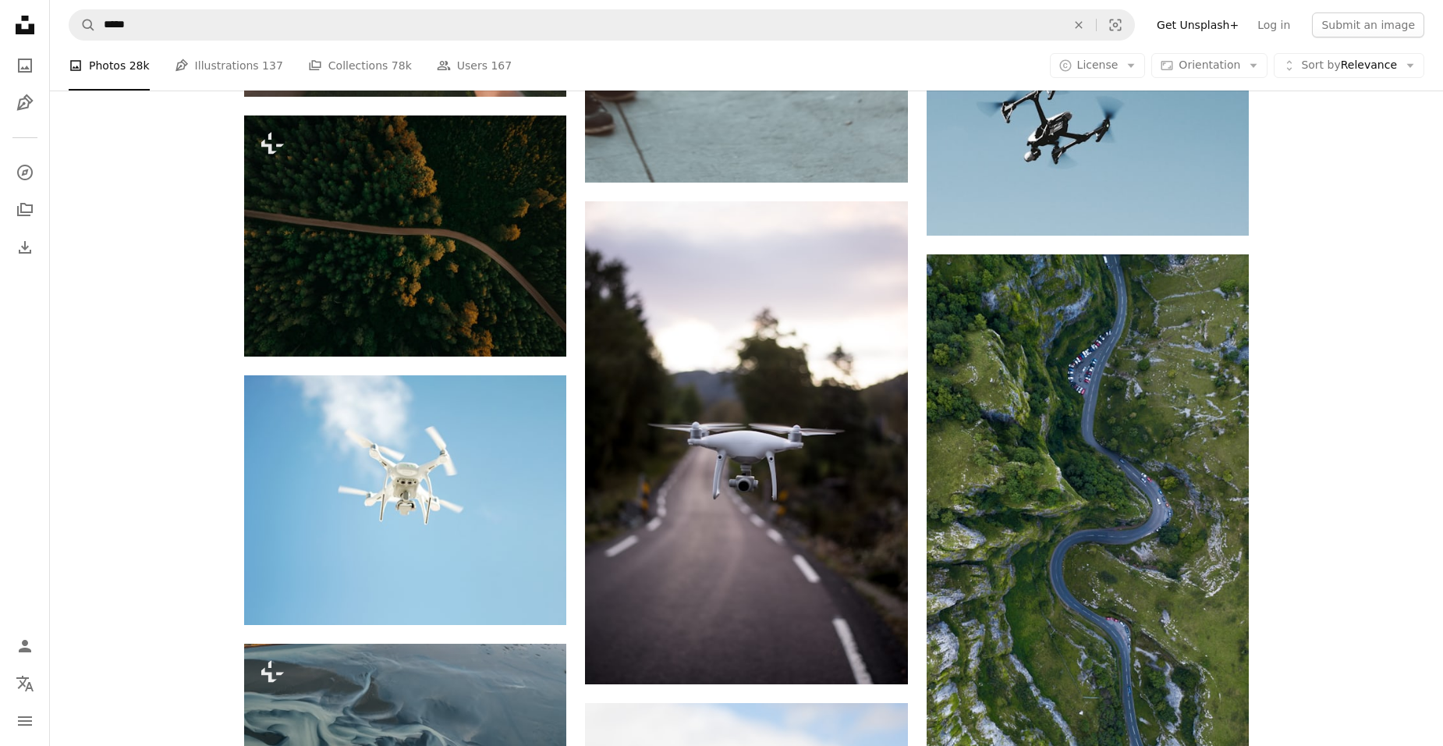
scroll to position [9285, 0]
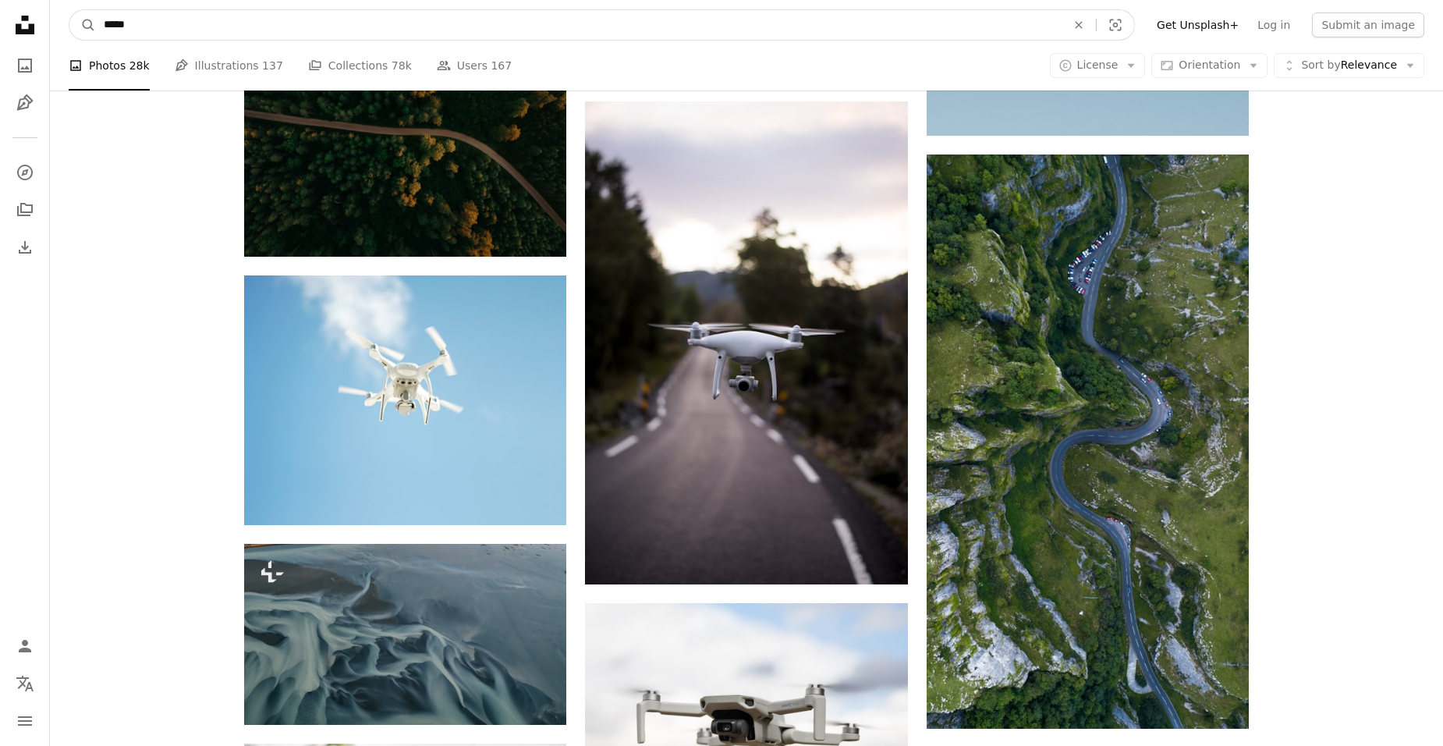
click at [202, 14] on input "*****" at bounding box center [579, 25] width 966 height 30
type input "**********"
click button "A magnifying glass" at bounding box center [82, 25] width 27 height 30
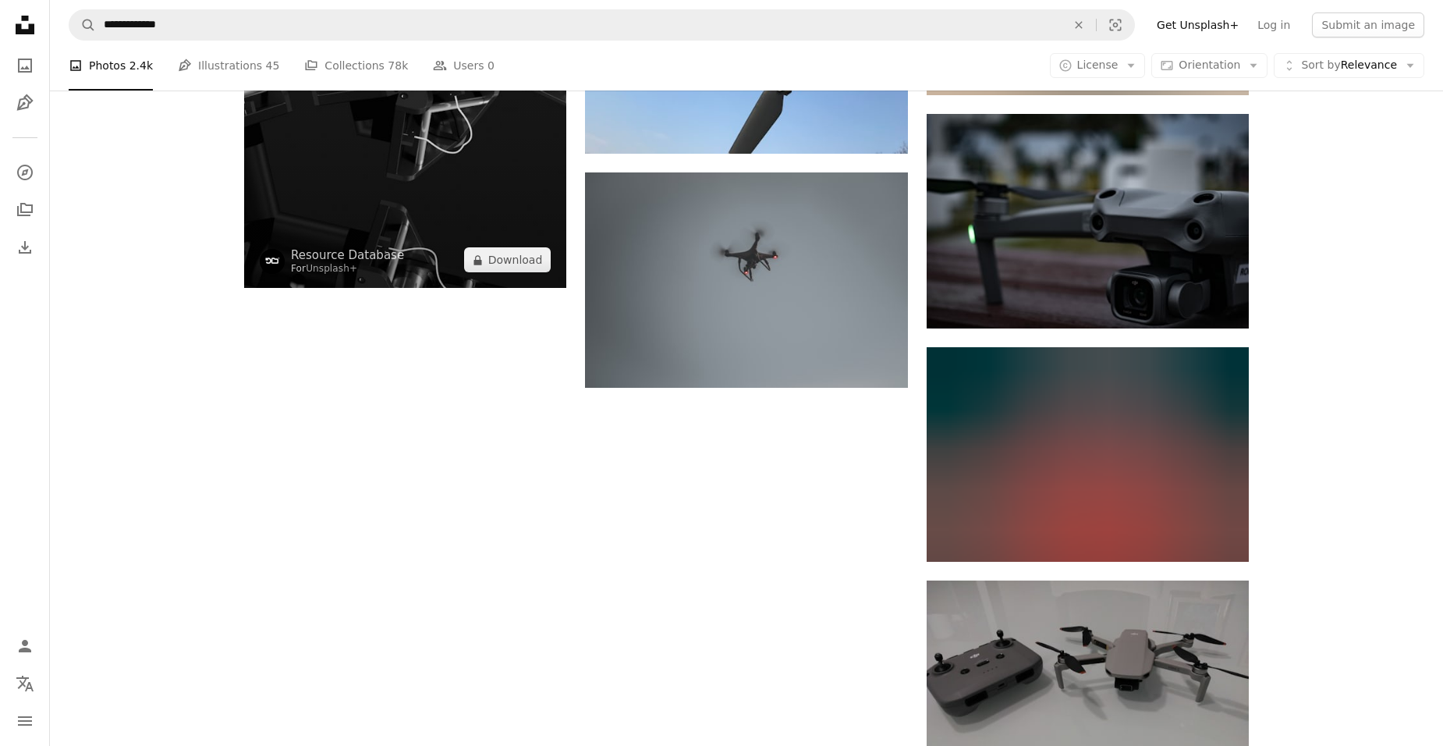
scroll to position [1951, 0]
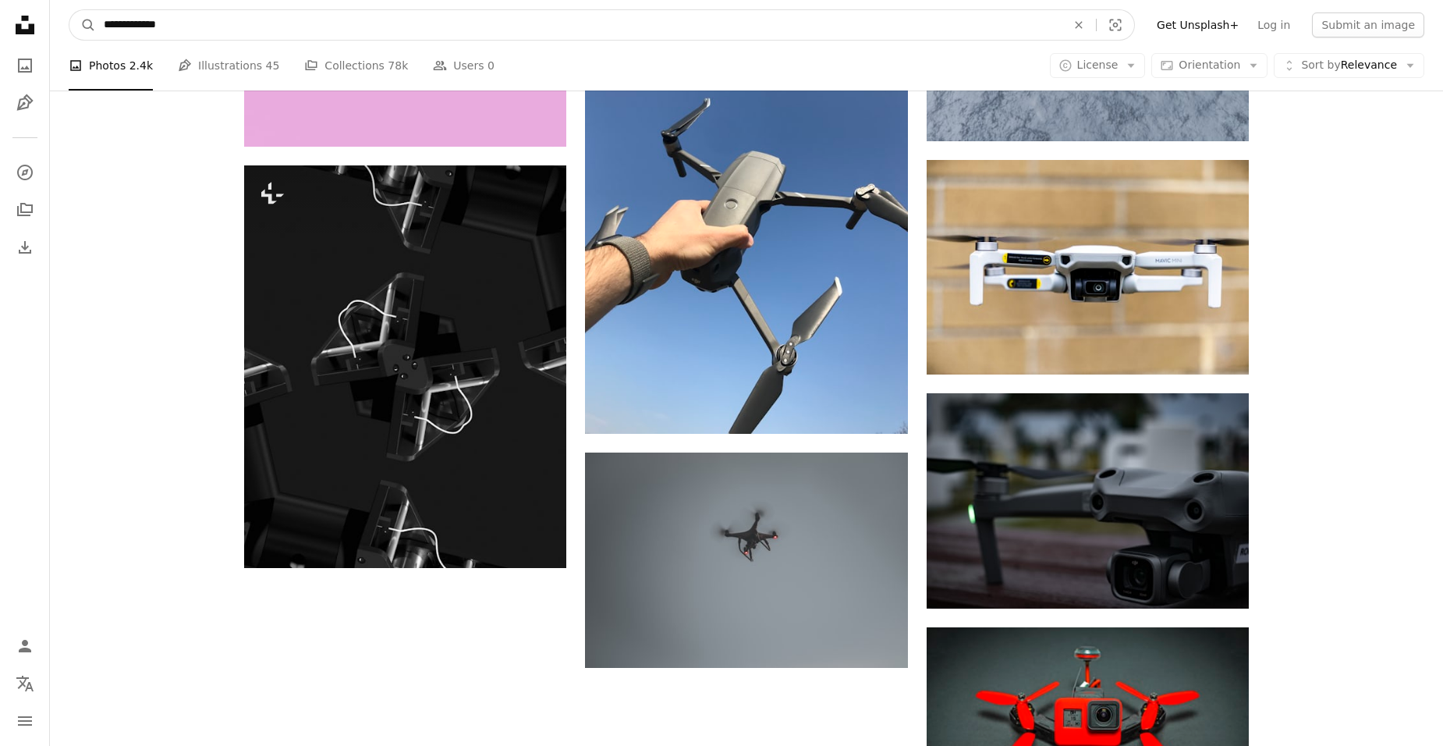
click at [163, 25] on input "**********" at bounding box center [579, 25] width 966 height 30
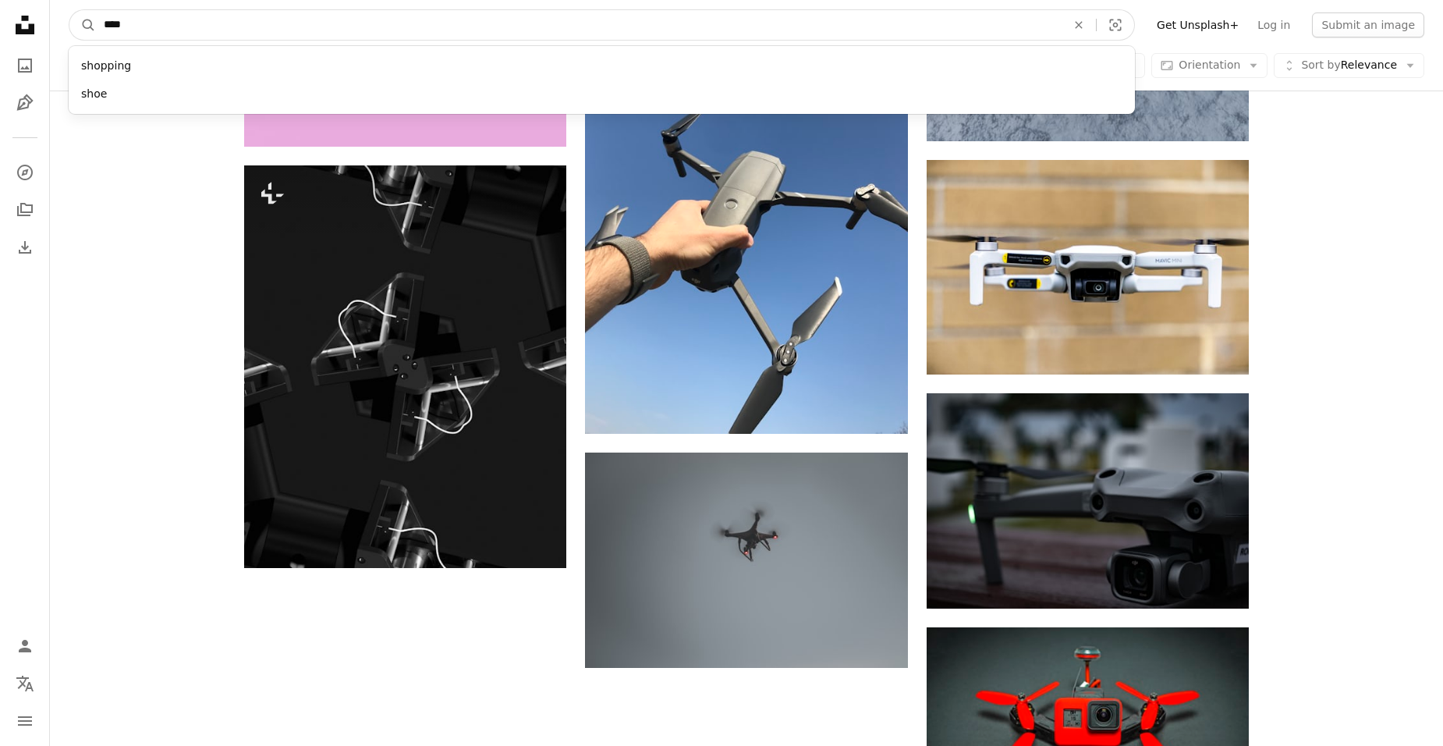
type input "*****"
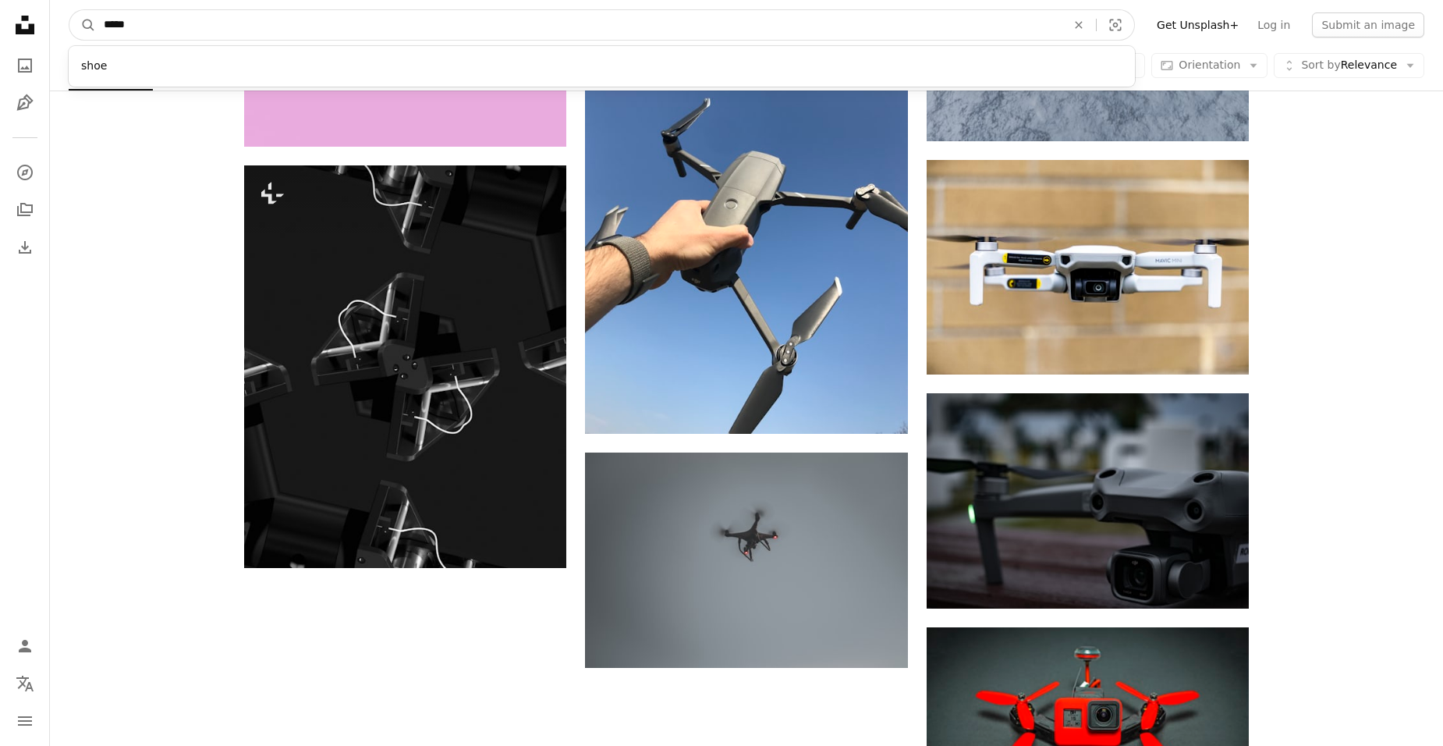
click button "A magnifying glass" at bounding box center [82, 25] width 27 height 30
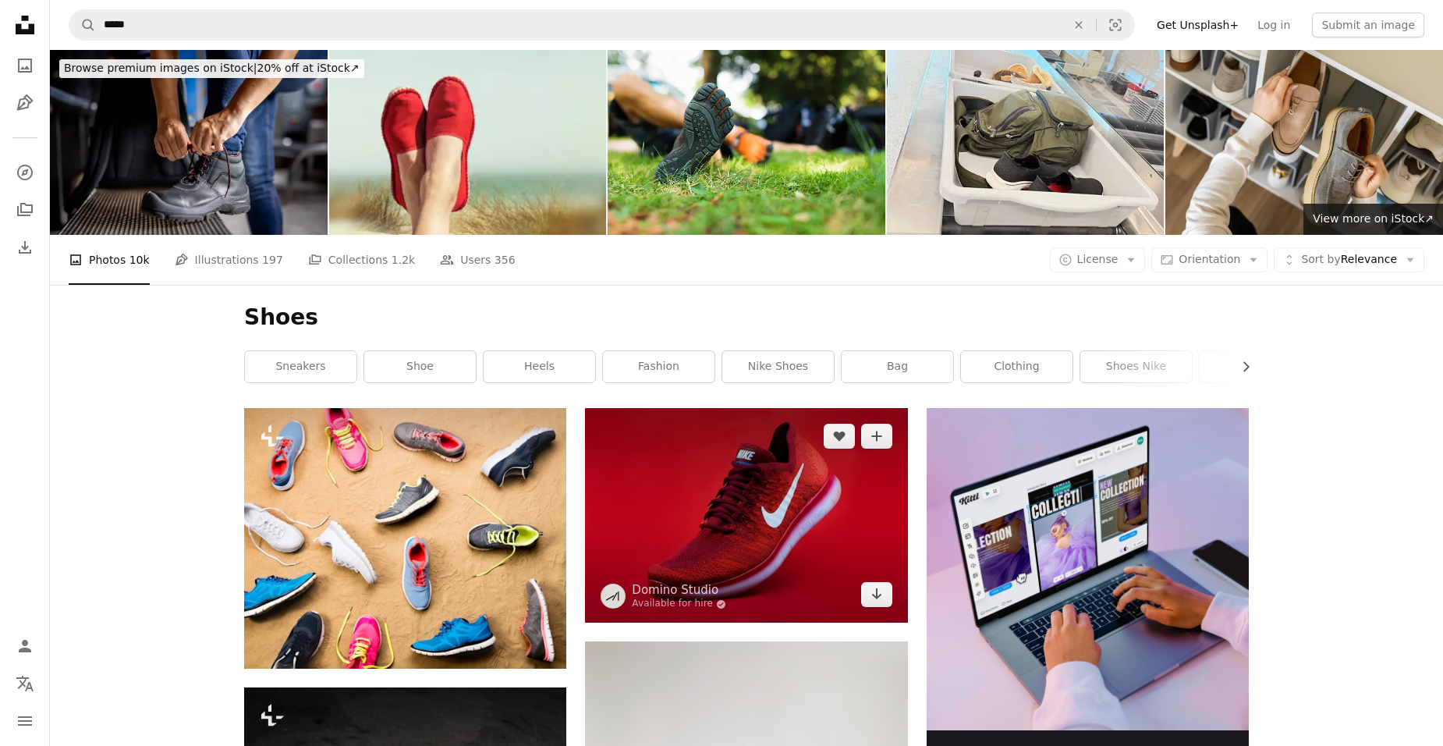
click at [744, 519] on img at bounding box center [746, 515] width 322 height 215
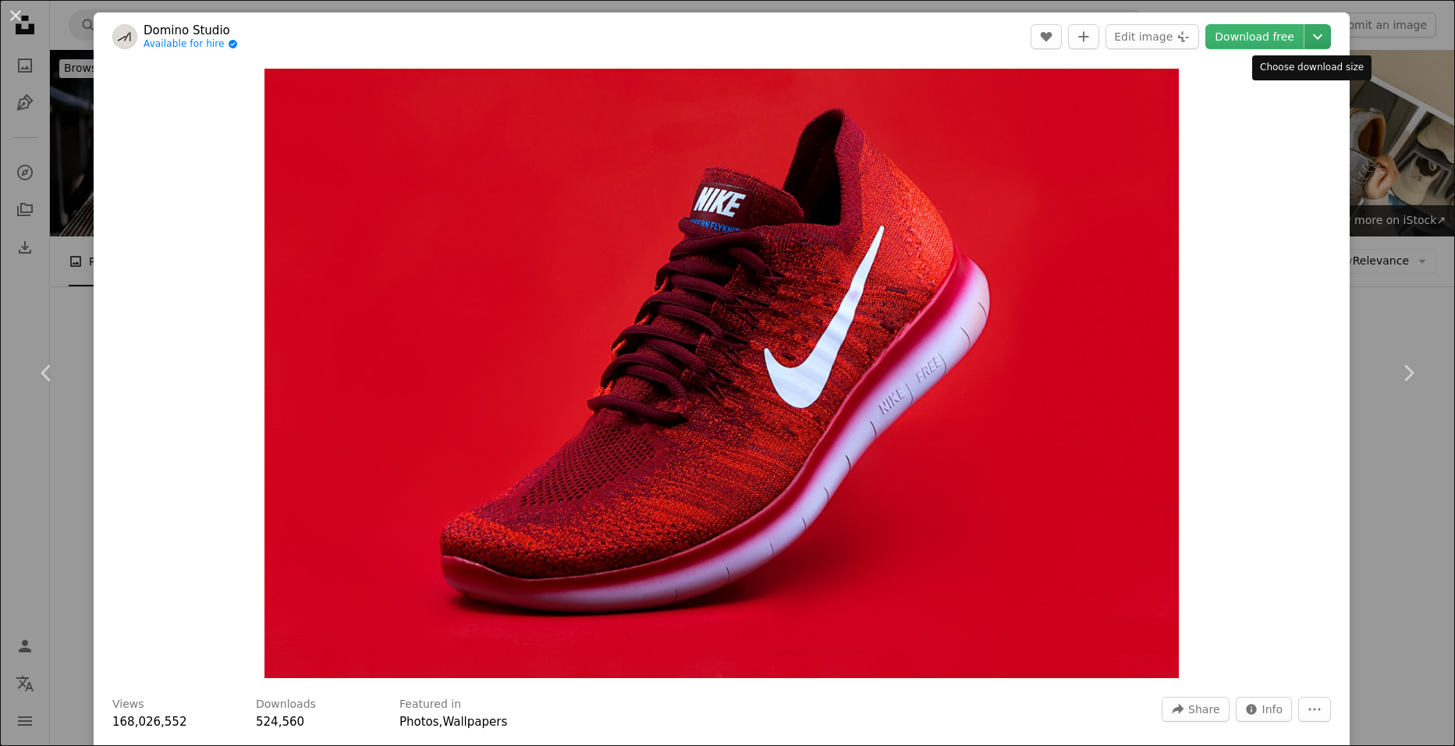
click at [1309, 37] on icon "Chevron down" at bounding box center [1317, 36] width 25 height 19
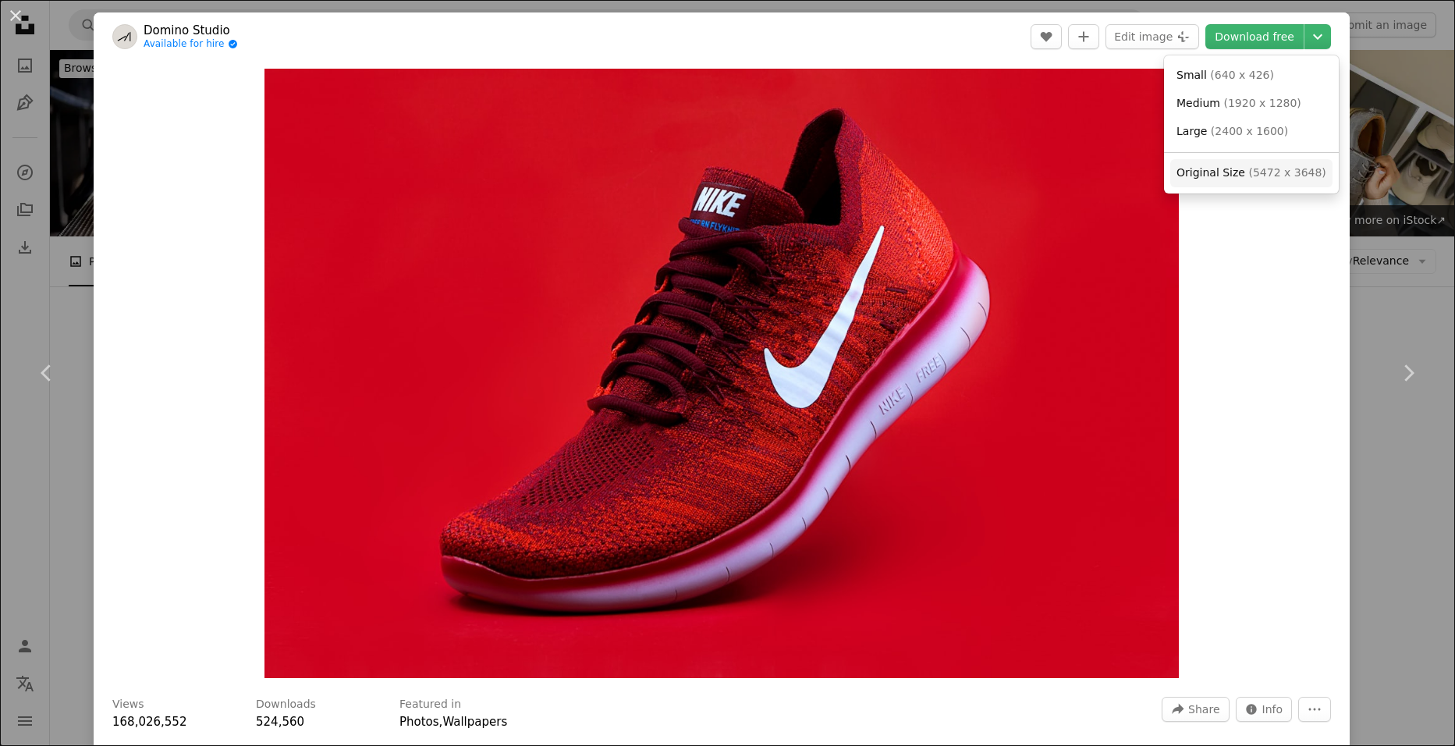
click at [1255, 178] on span "( 5472 x 3648 )" at bounding box center [1286, 172] width 77 height 12
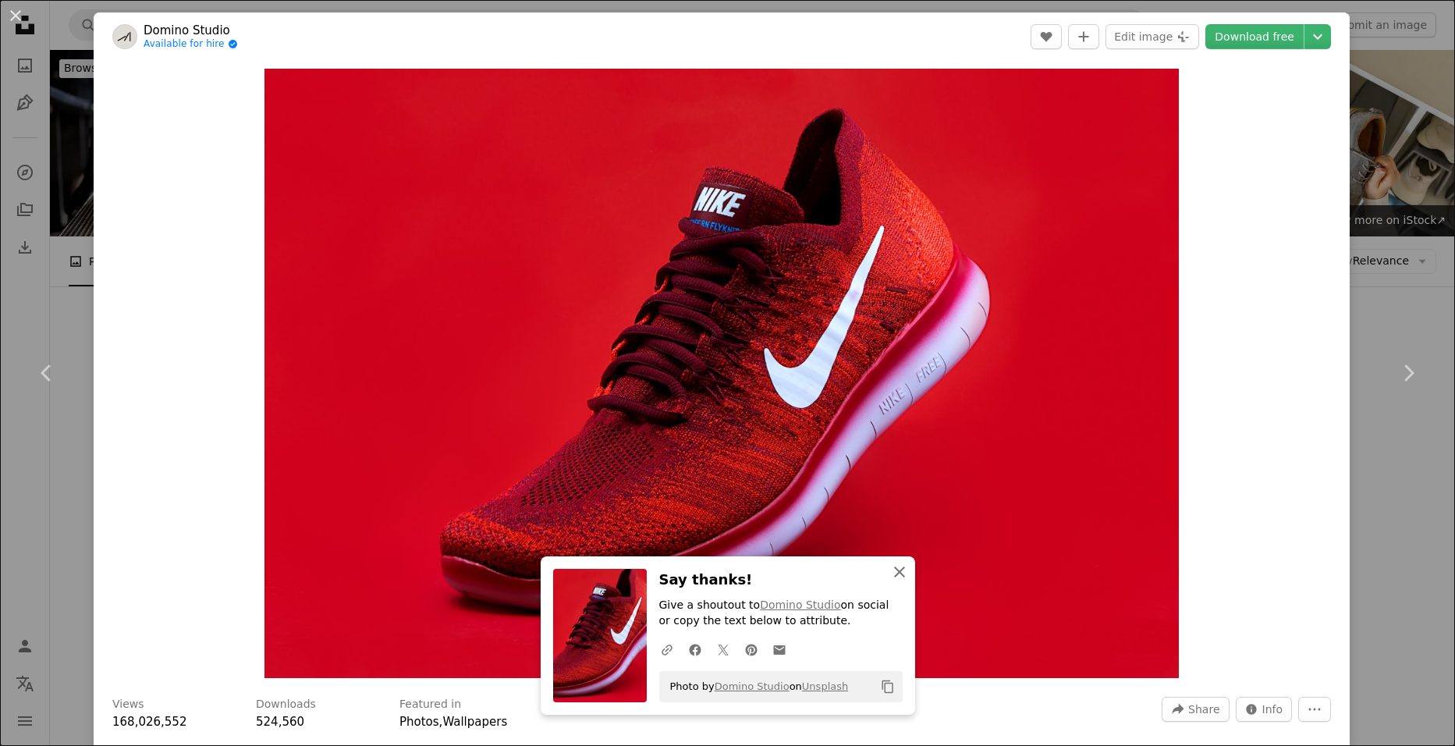
click at [897, 576] on icon "button" at bounding box center [899, 571] width 11 height 11
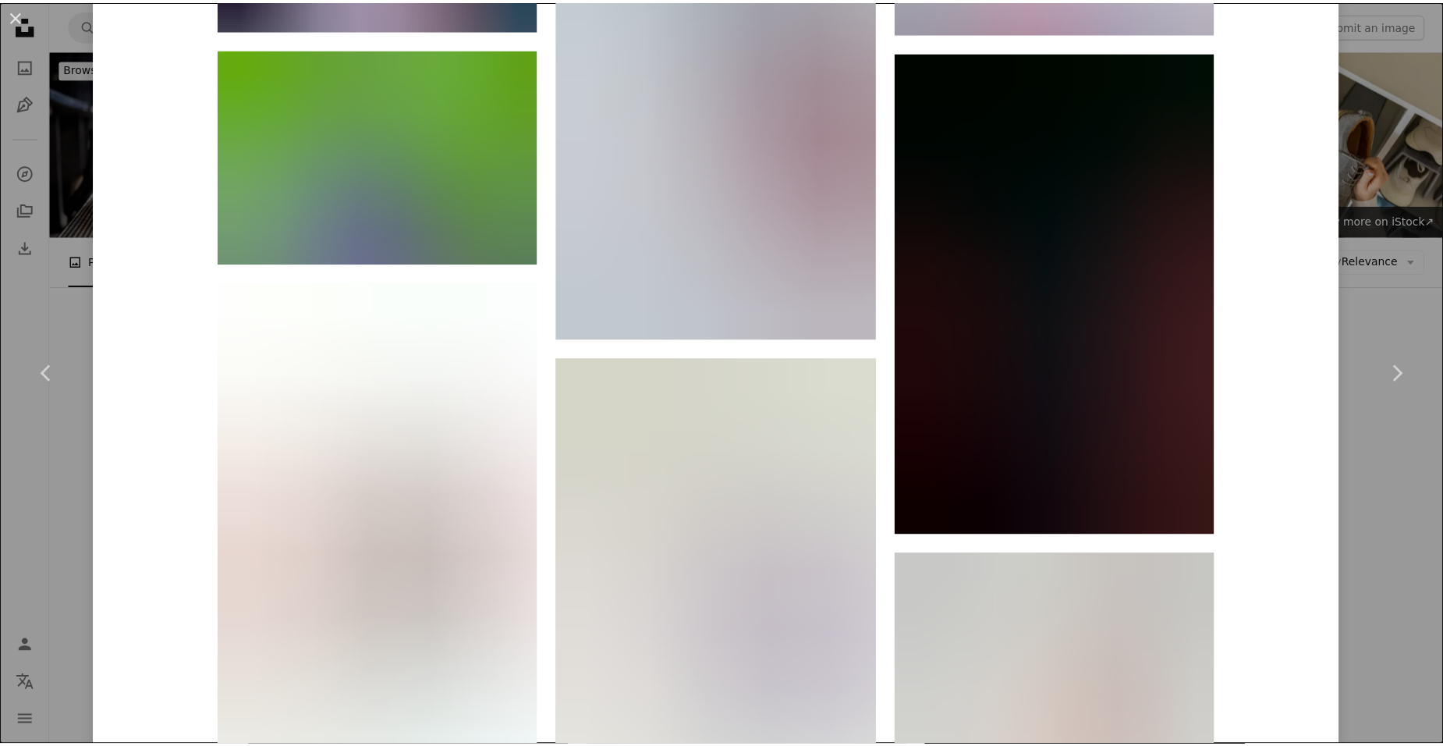
scroll to position [2653, 0]
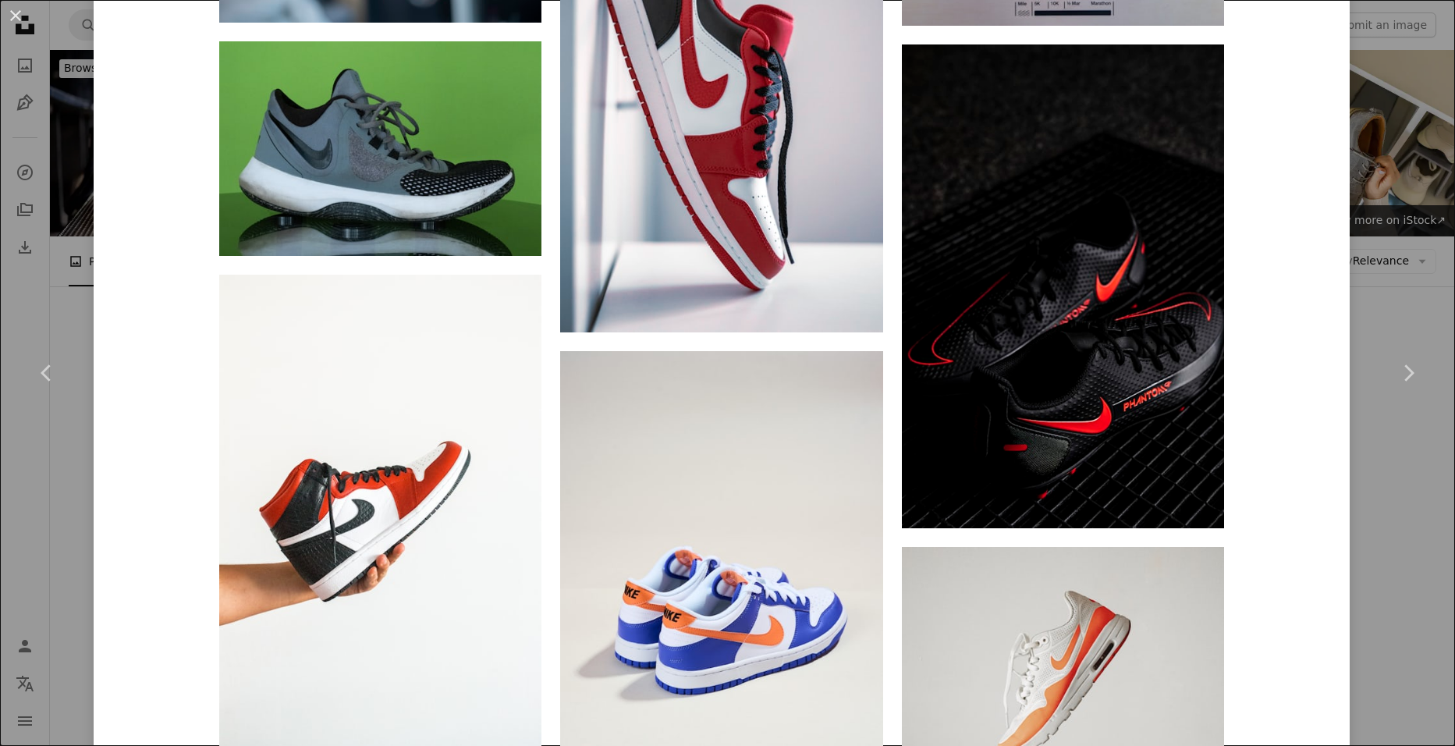
click at [1379, 451] on div "An X shape Chevron left Chevron right Domino Studio Available for hire A checkm…" at bounding box center [727, 373] width 1455 height 746
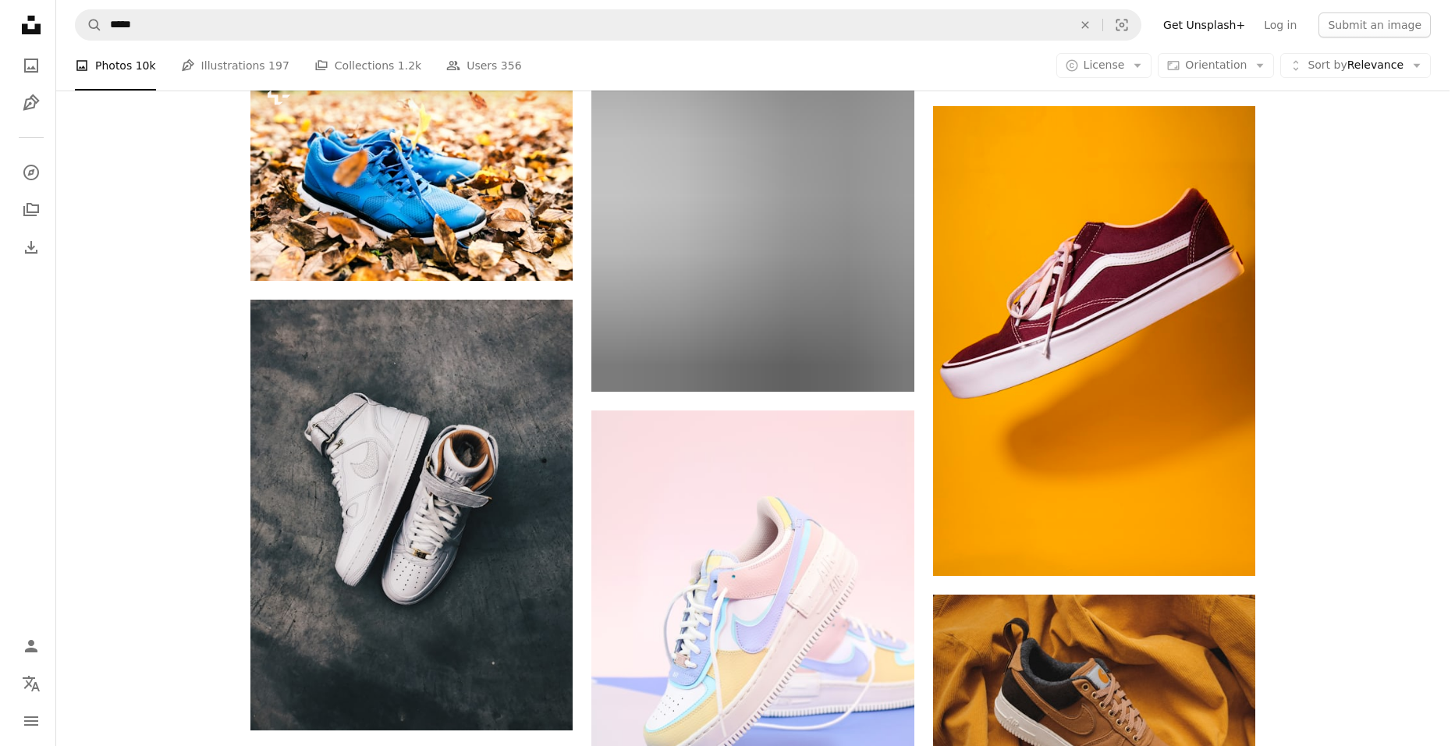
scroll to position [1170, 0]
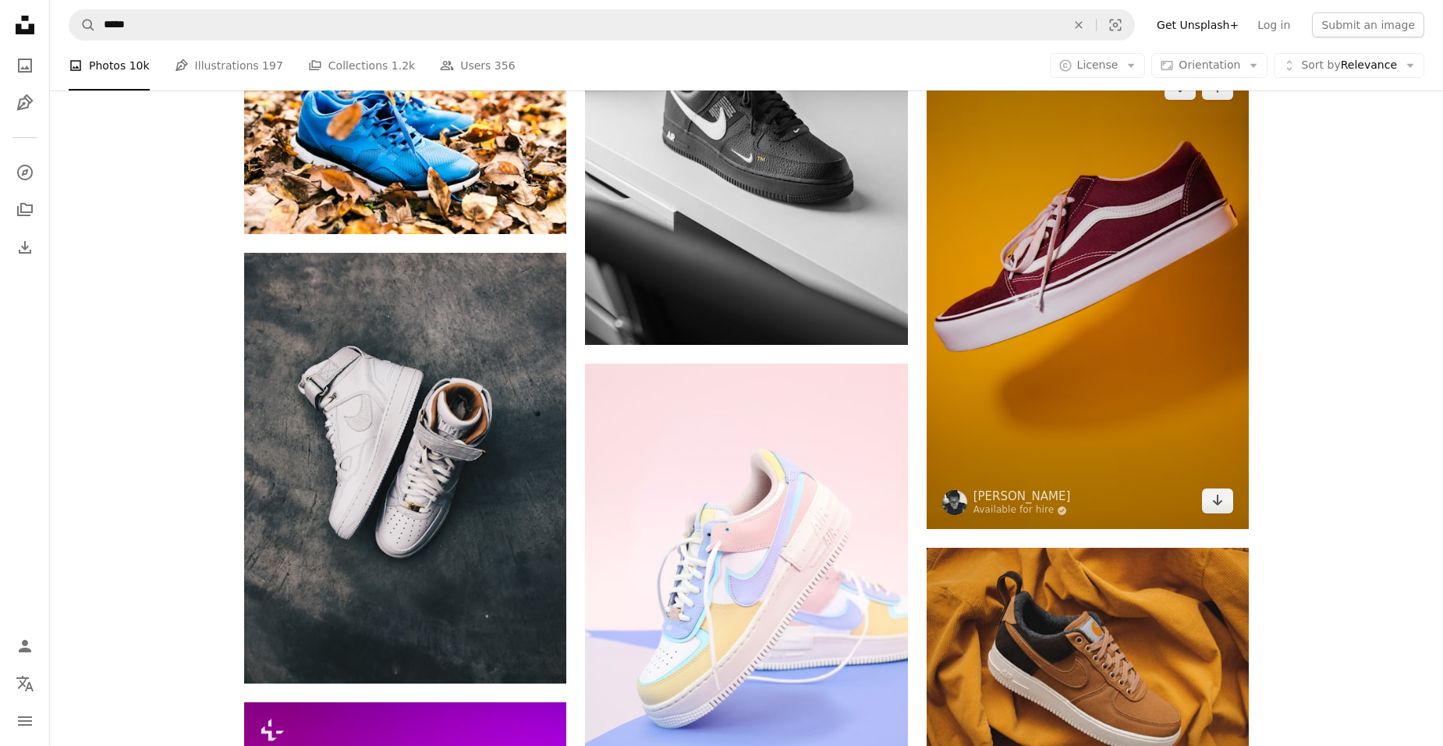
click at [1210, 395] on img at bounding box center [1088, 294] width 322 height 470
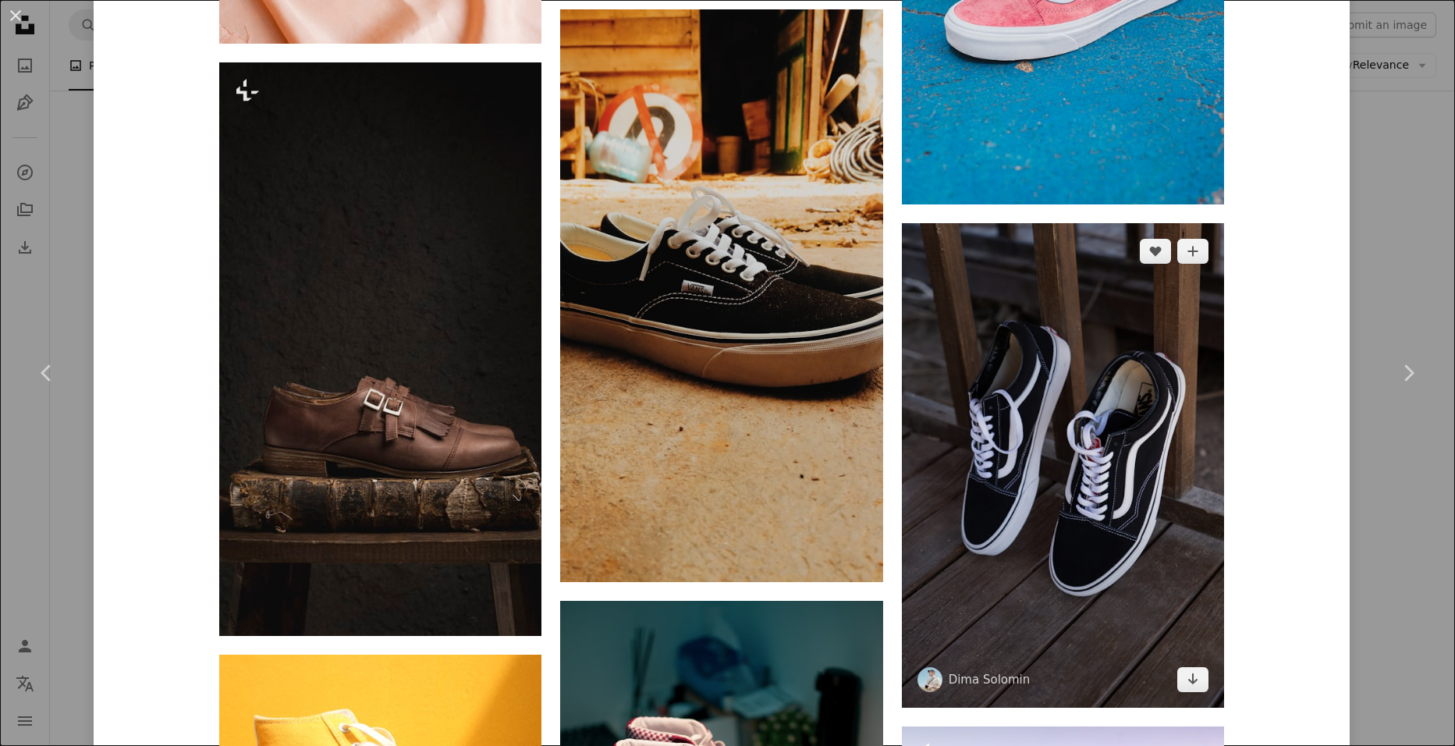
scroll to position [2029, 0]
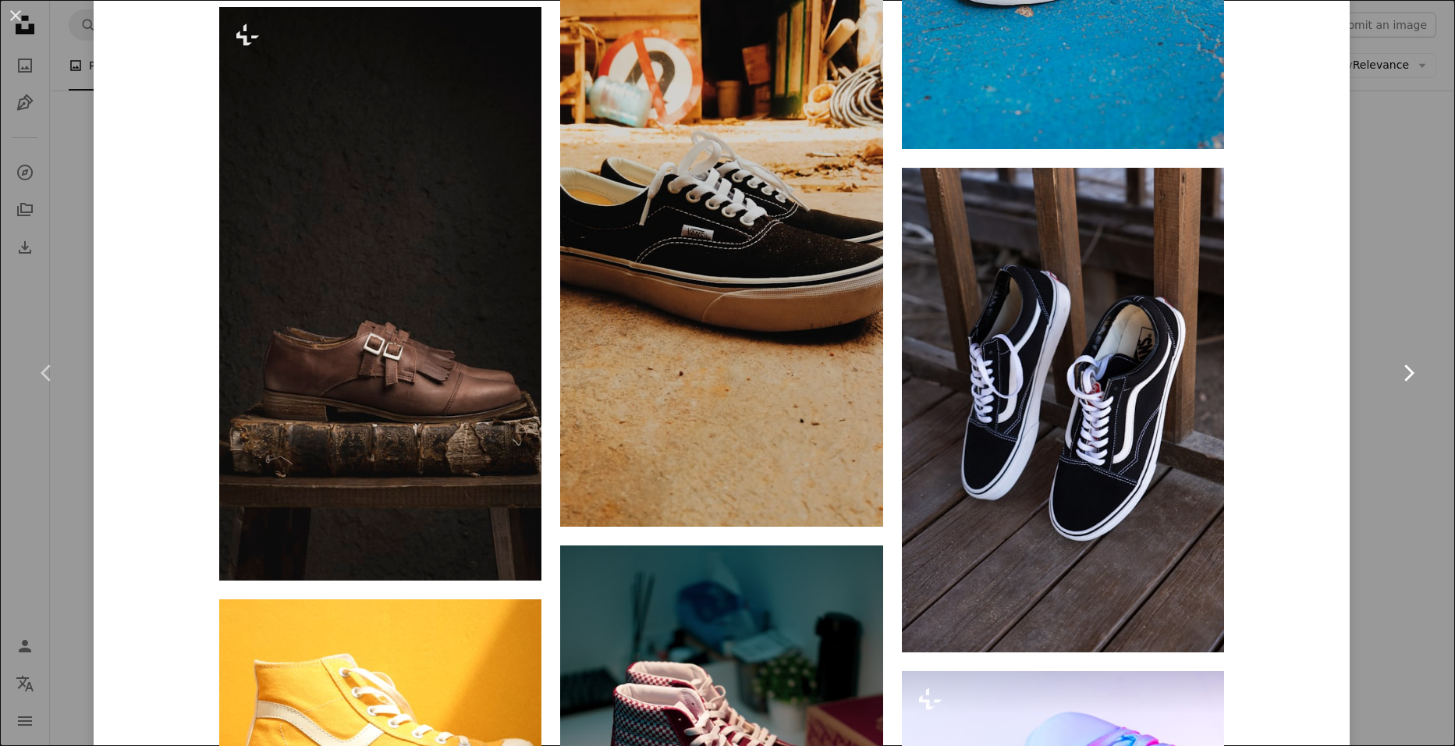
click at [1379, 421] on link "Chevron right" at bounding box center [1409, 373] width 94 height 150
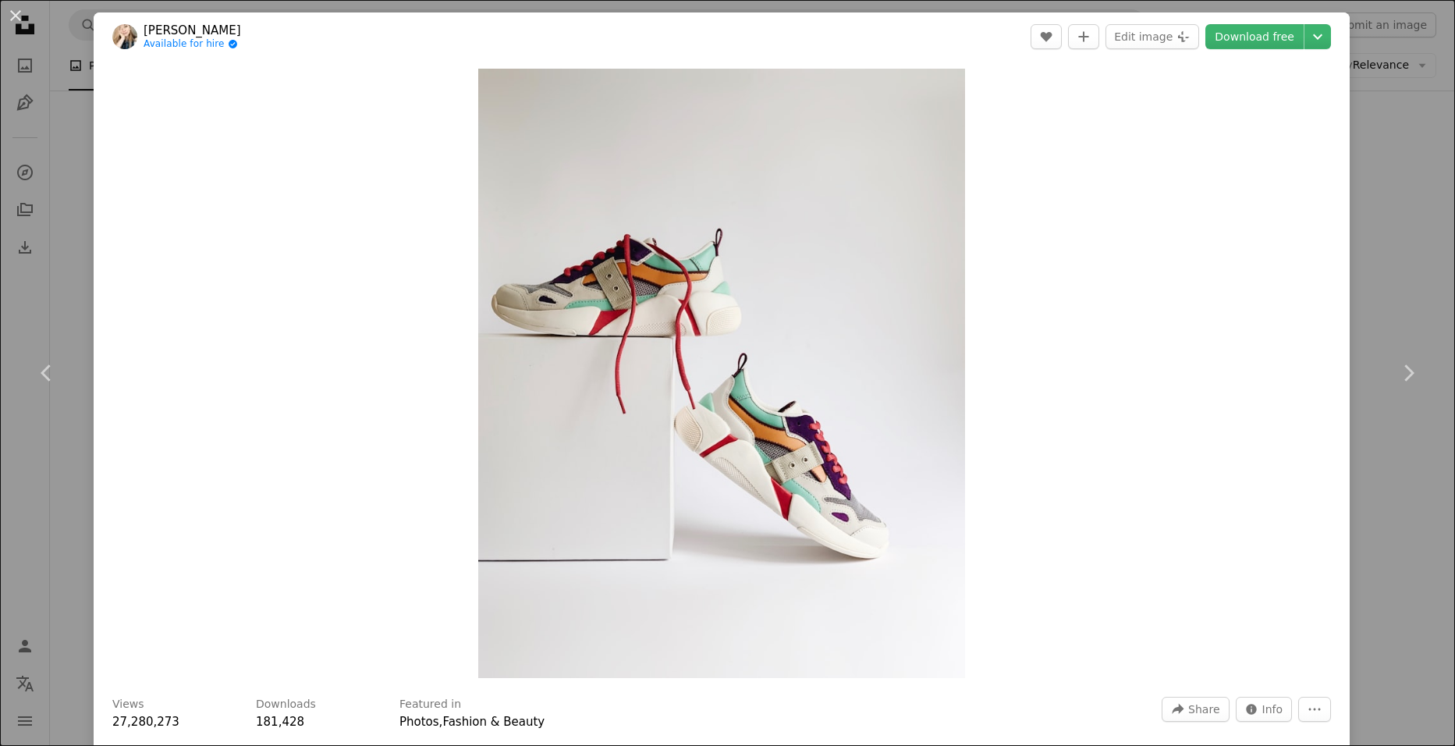
click at [1403, 545] on div "An X shape Chevron left Chevron right [PERSON_NAME] Available for hire A checkm…" at bounding box center [727, 373] width 1455 height 746
